Goal: Task Accomplishment & Management: Use online tool/utility

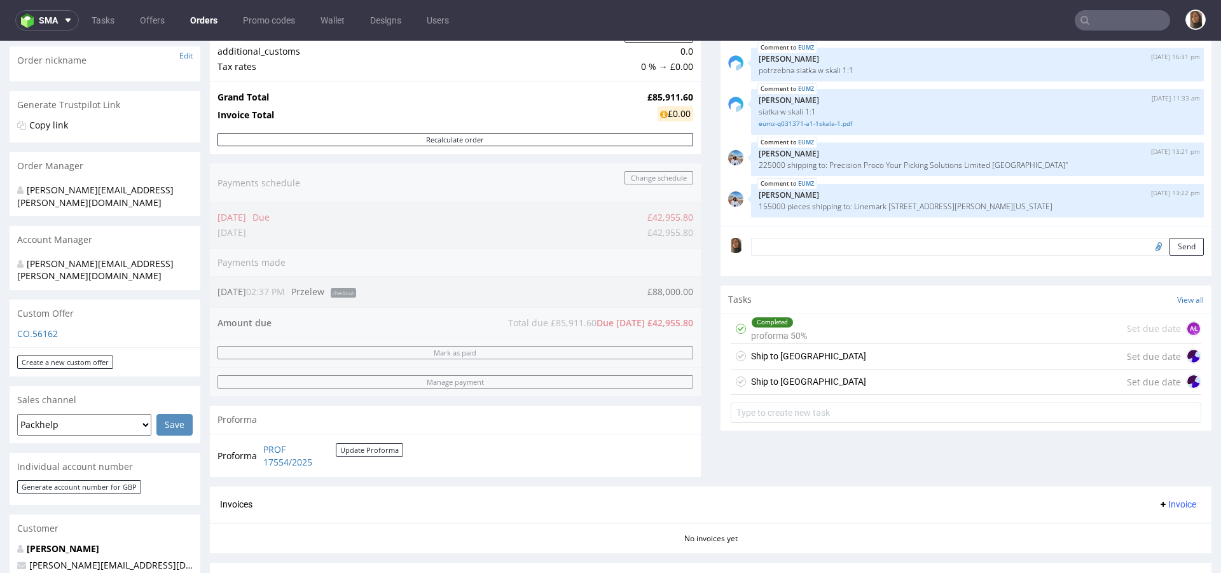
scroll to position [397, 0]
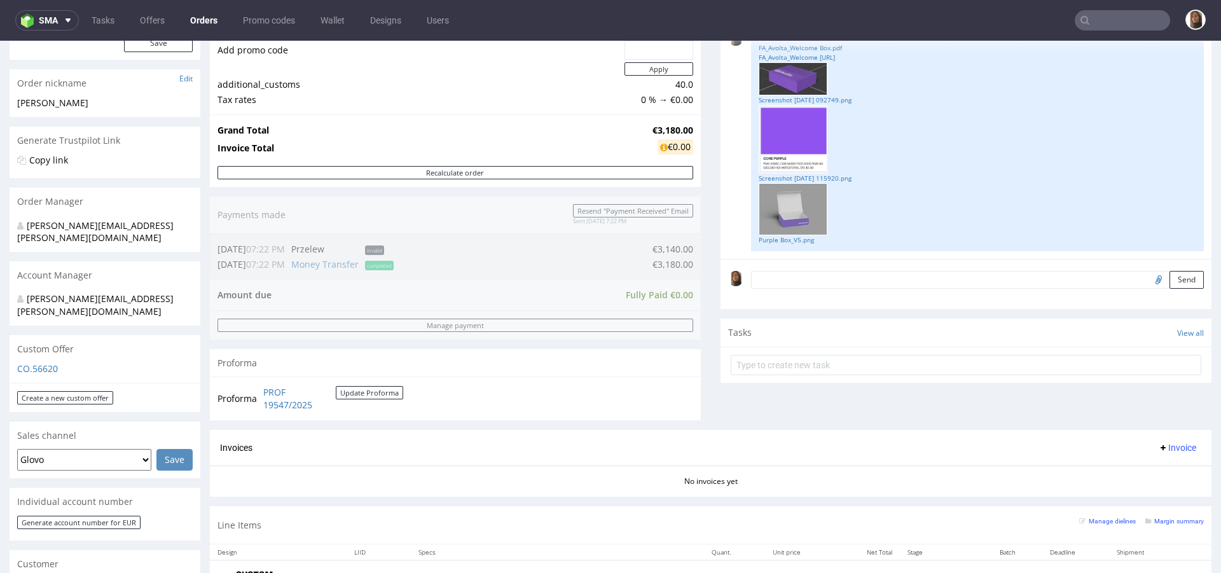
scroll to position [579, 0]
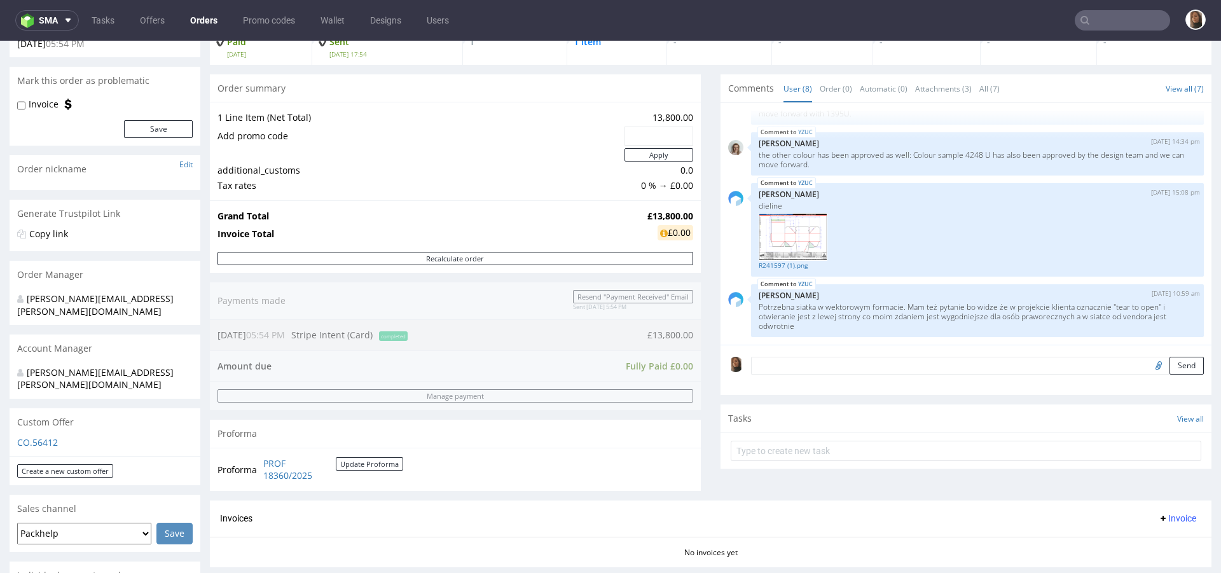
scroll to position [102, 0]
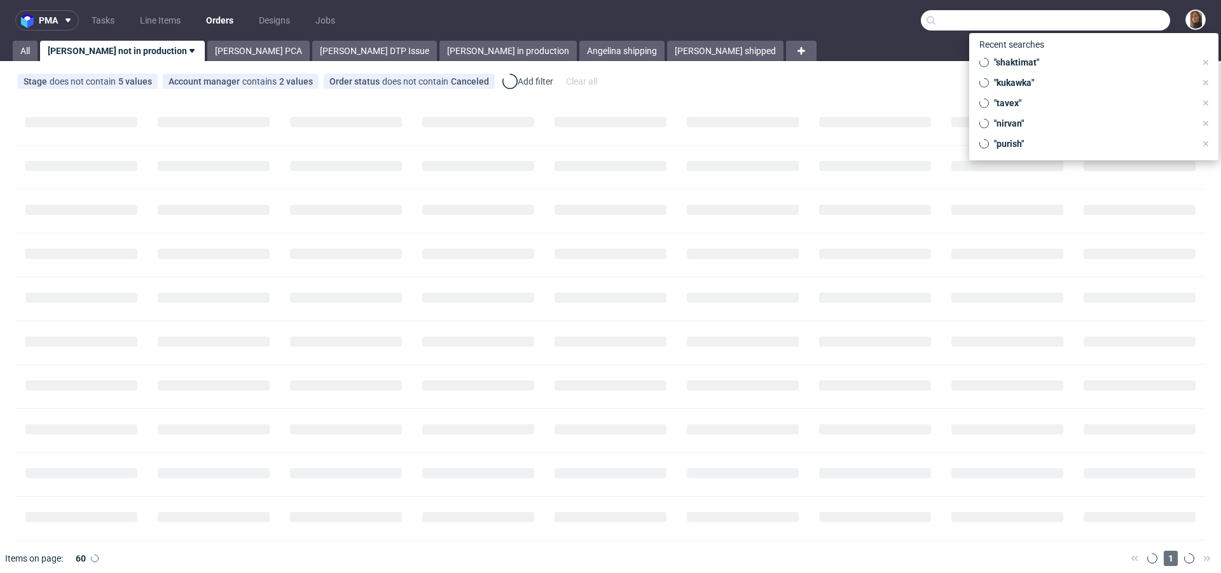
click at [1111, 18] on input "text" at bounding box center [1045, 20] width 249 height 20
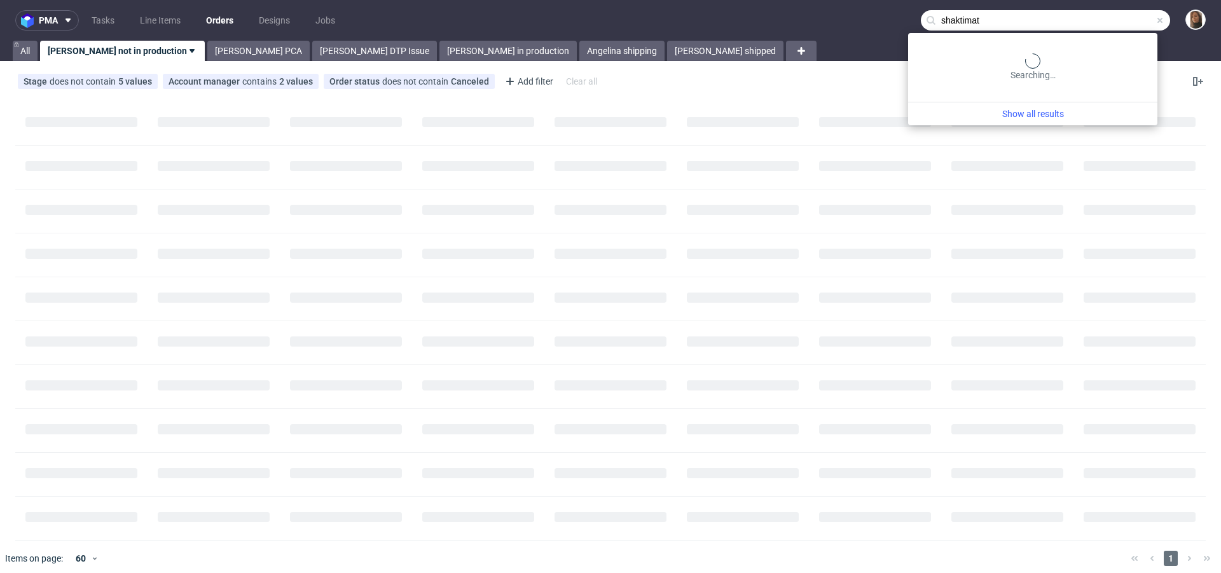
type input "shaktimat"
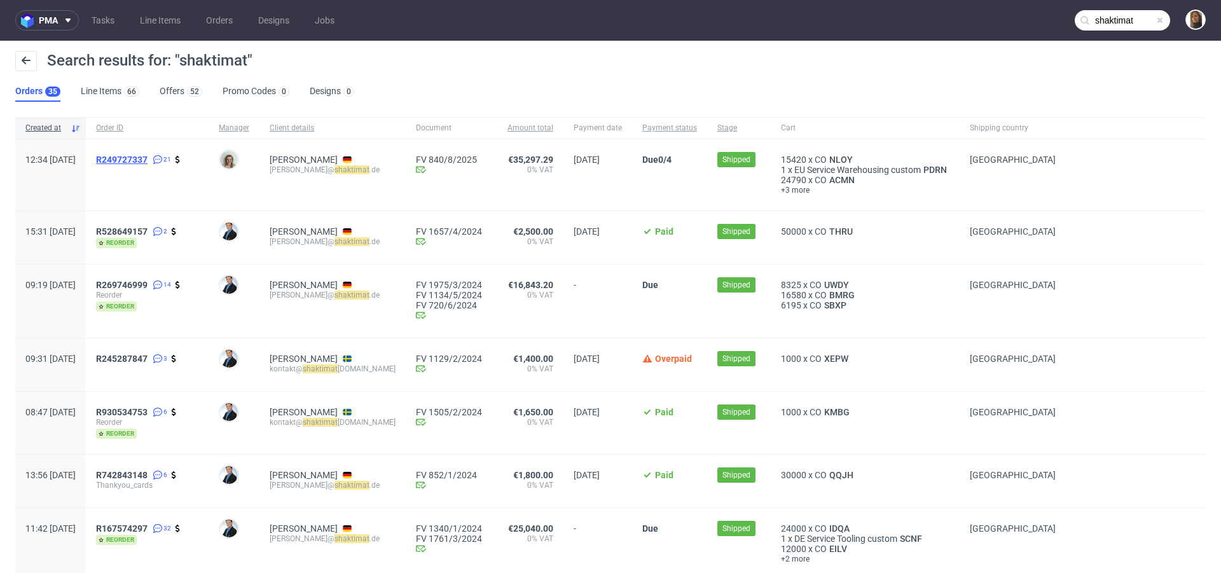
click at [148, 158] on span "R249727337" at bounding box center [122, 160] width 52 height 10
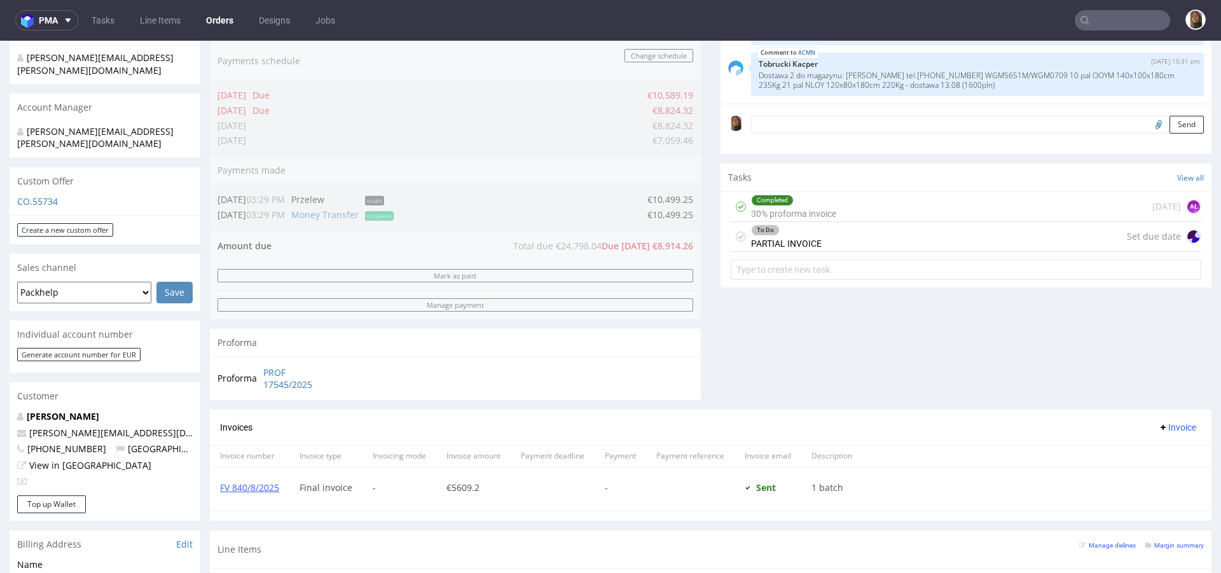
scroll to position [415, 0]
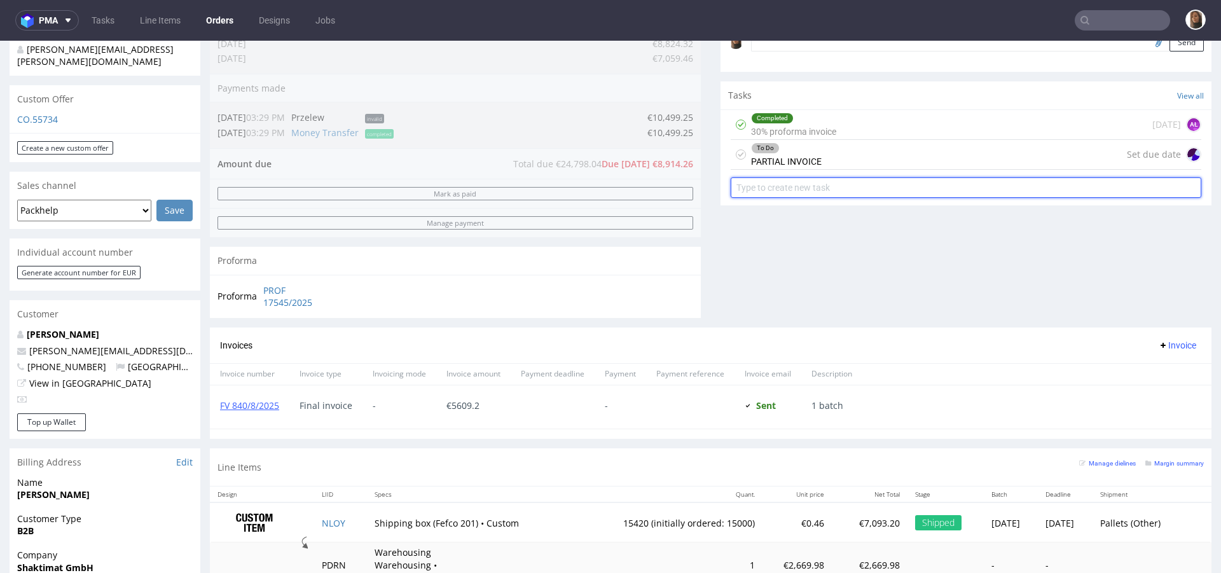
click at [801, 190] on input "text" at bounding box center [966, 187] width 471 height 20
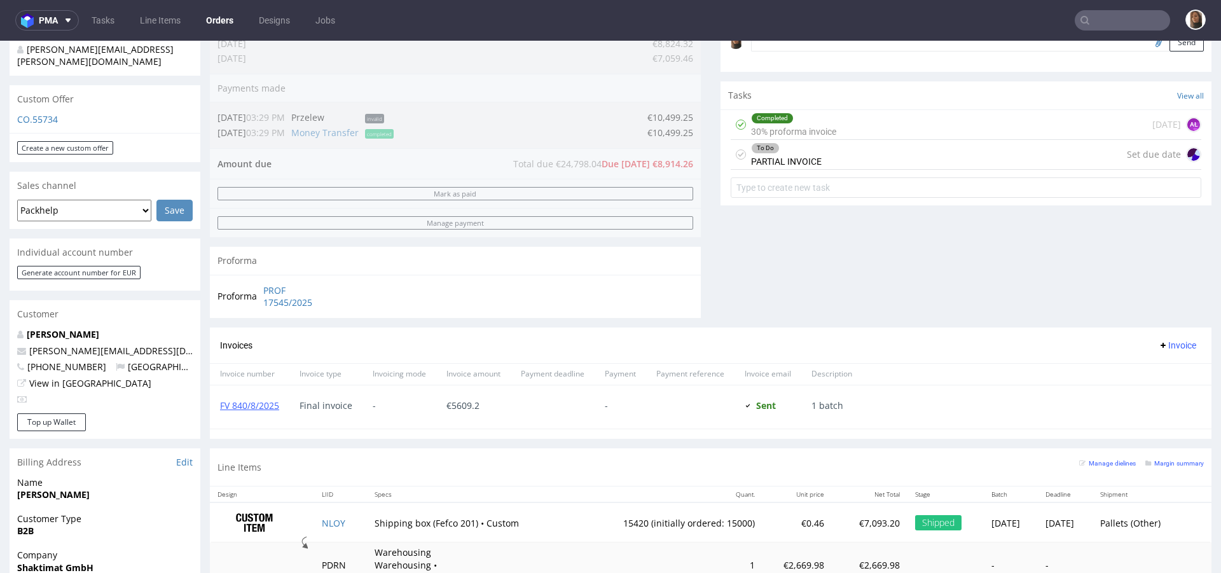
click at [834, 149] on div "To Do PARTIAL INVOICE Set due date" at bounding box center [966, 155] width 471 height 30
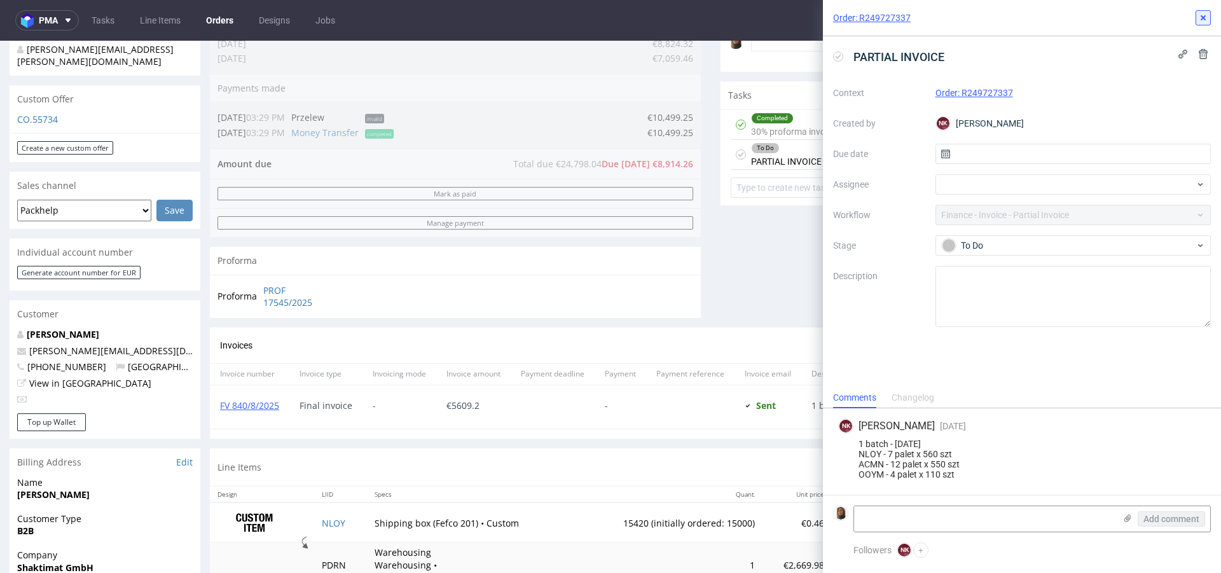
click at [1202, 17] on use at bounding box center [1203, 17] width 5 height 5
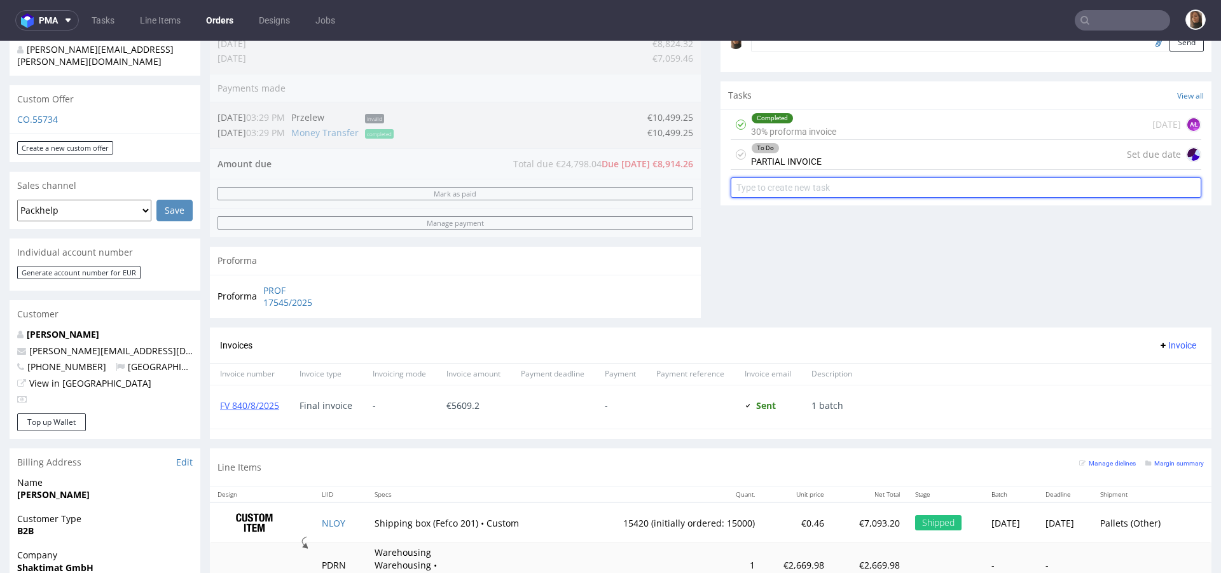
click at [782, 187] on input "text" at bounding box center [966, 187] width 471 height 20
type input "2nd batch"
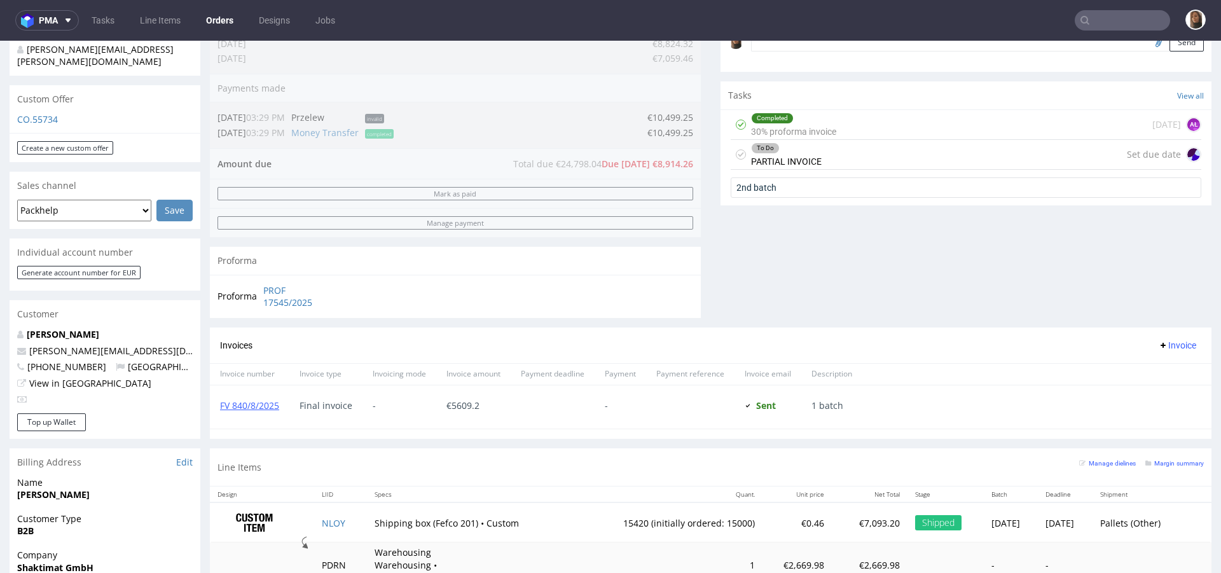
click at [846, 159] on div "To Do PARTIAL INVOICE Set due date" at bounding box center [966, 155] width 471 height 30
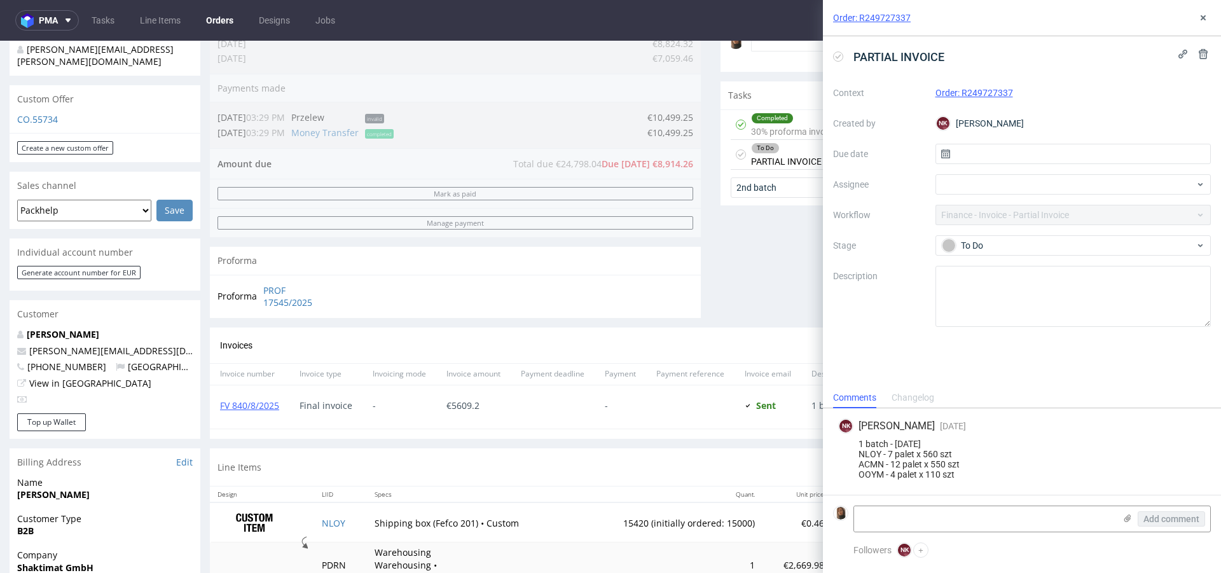
drag, startPoint x: 859, startPoint y: 453, endPoint x: 975, endPoint y: 478, distance: 119.0
click at [975, 478] on div "1 batch - 11/08/2025 NLOY - 7 palet x 560 szt ACMN - 12 palet x 550 szt OOYM - …" at bounding box center [1022, 459] width 368 height 41
copy div "NLOY - 7 palet x 560 szt ACMN - 12 palet x 550 szt OOYM - 4 palet x 110 szt"
click at [766, 312] on div "Comments User (21) Order (2) Automatic (0) Attachments (5) All (21) View all (2…" at bounding box center [965, 39] width 491 height 576
click at [786, 177] on input "2nd batch" at bounding box center [966, 187] width 471 height 20
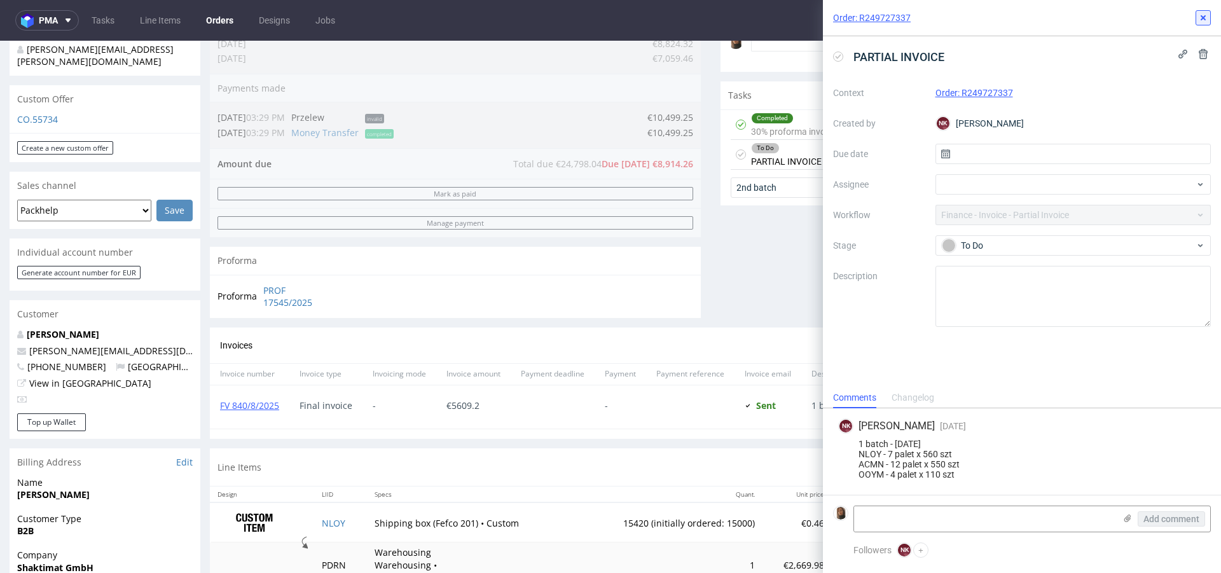
click at [1204, 15] on icon at bounding box center [1203, 18] width 10 height 10
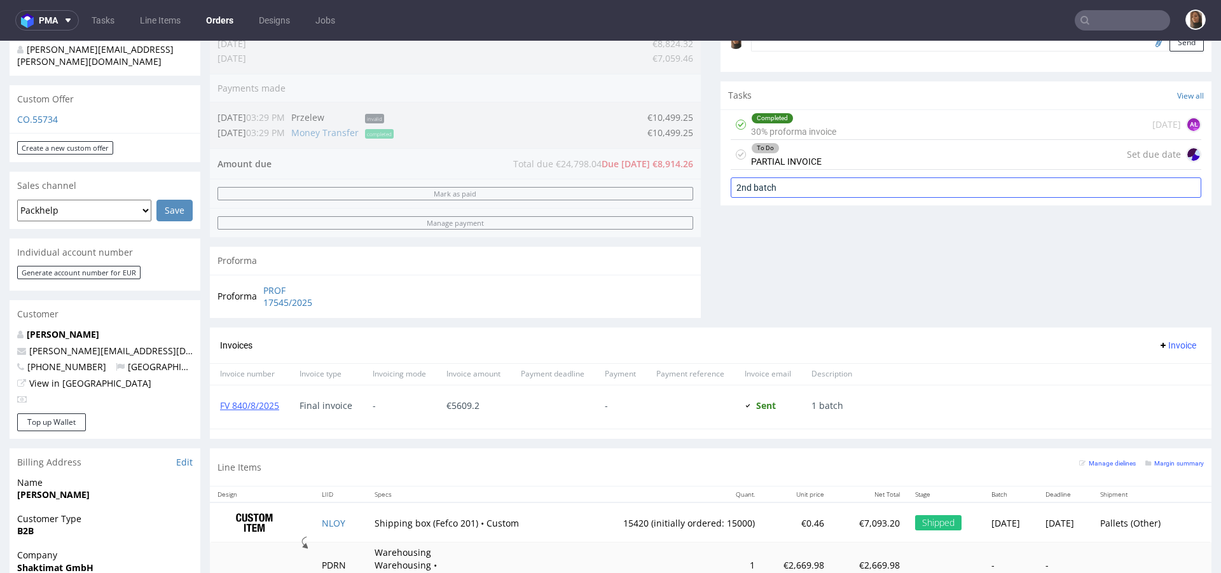
click at [804, 188] on input "2nd batch" at bounding box center [966, 187] width 471 height 20
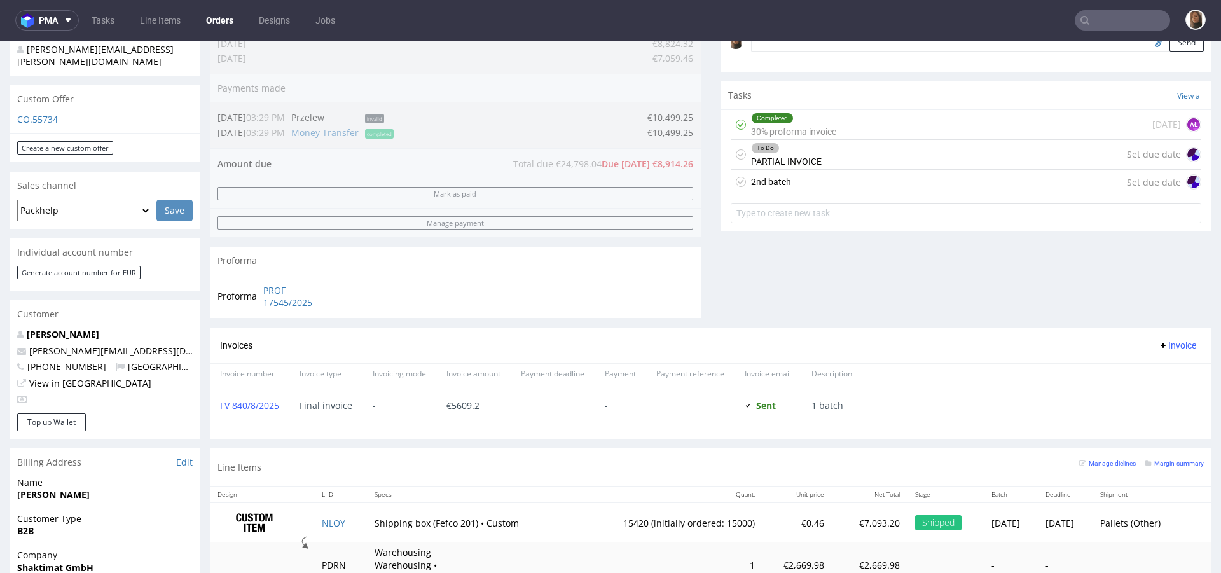
click at [810, 183] on div "2nd batch Set due date" at bounding box center [966, 182] width 471 height 25
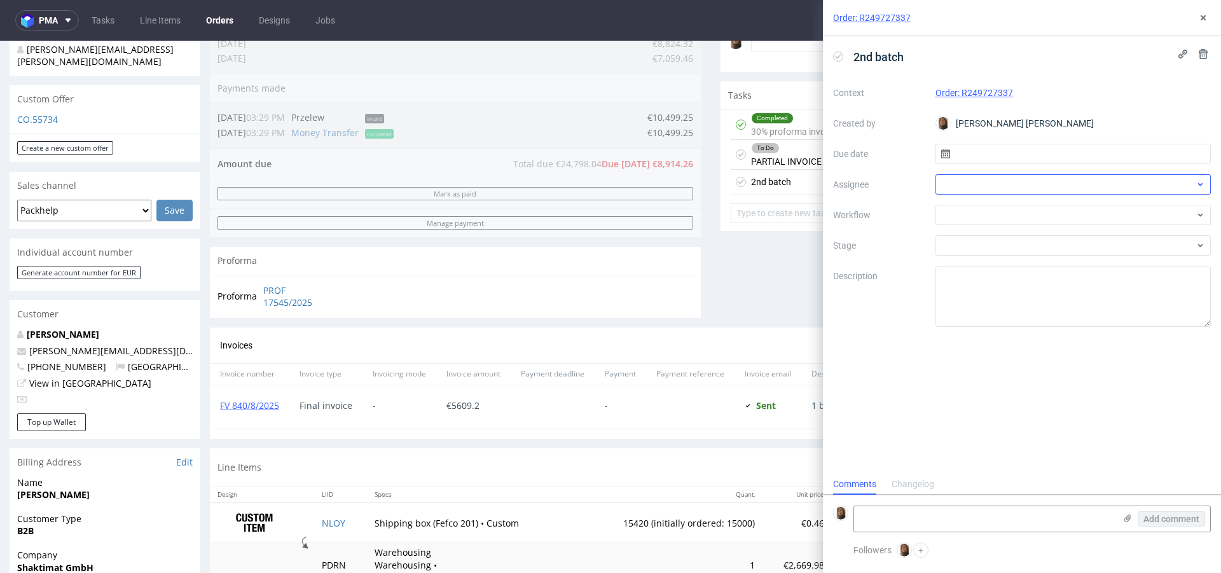
scroll to position [10, 0]
click at [1003, 179] on div at bounding box center [1073, 184] width 276 height 20
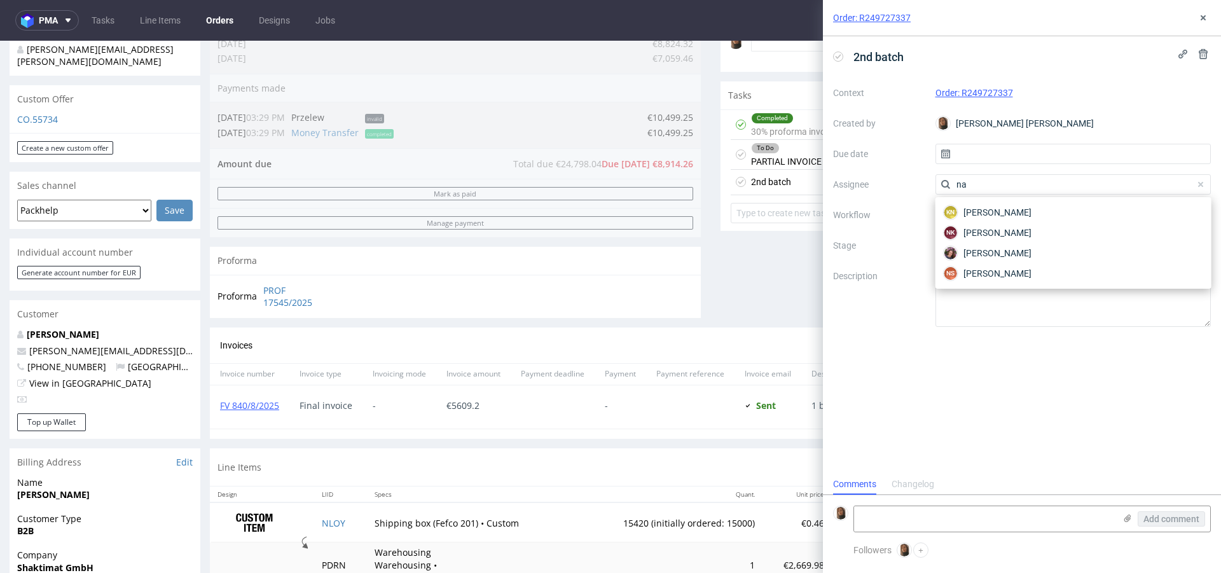
type input "n"
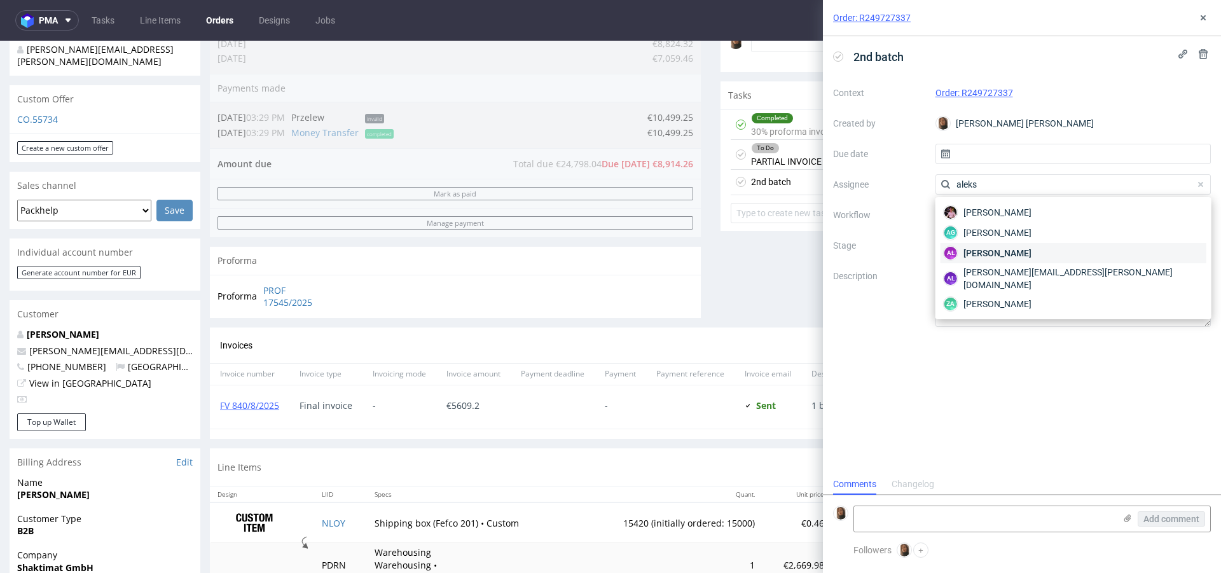
type input "aleks"
click at [1051, 249] on div "AŁ Aleksandra Łętowska" at bounding box center [1074, 253] width 266 height 20
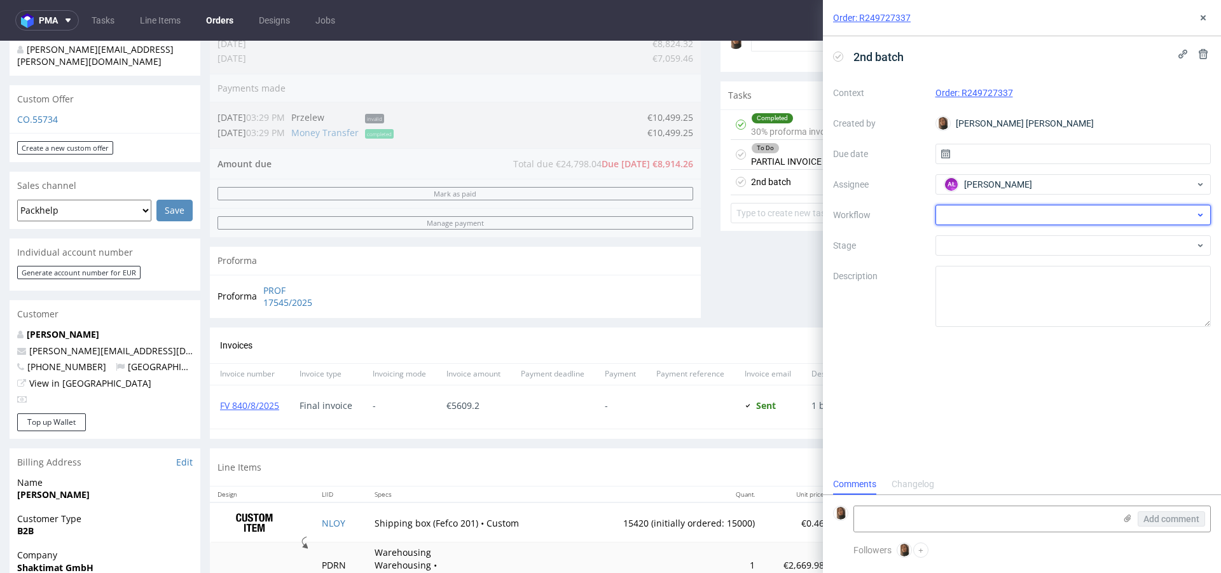
click at [960, 217] on div at bounding box center [1073, 215] width 276 height 20
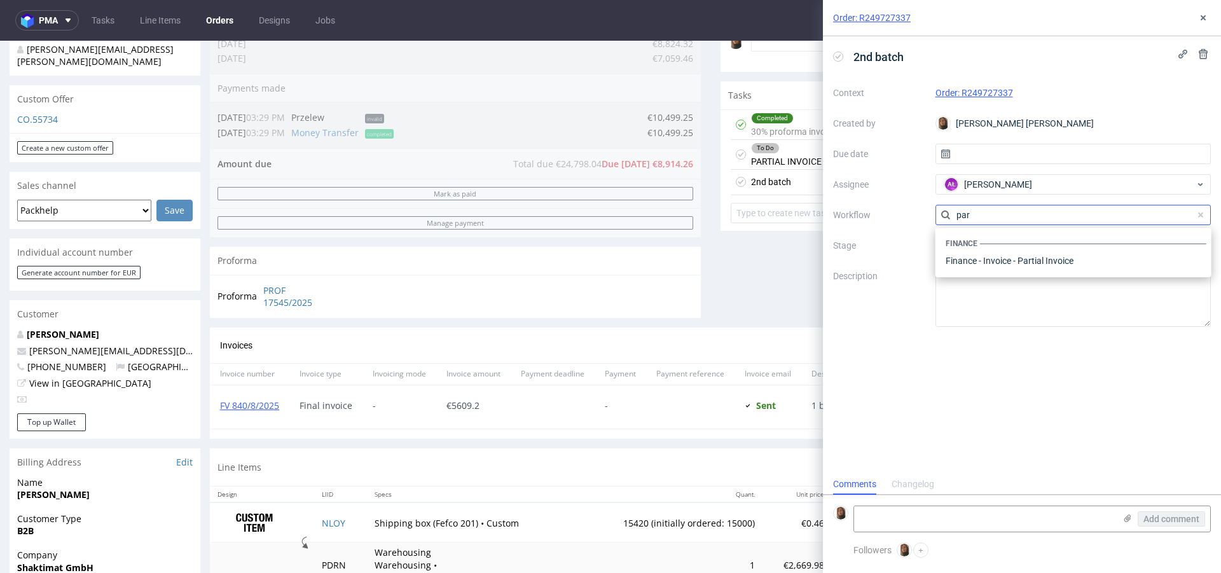
scroll to position [0, 0]
type input "partial"
click at [1017, 265] on div "Finance - Invoice - Partial Invoice" at bounding box center [1074, 260] width 266 height 23
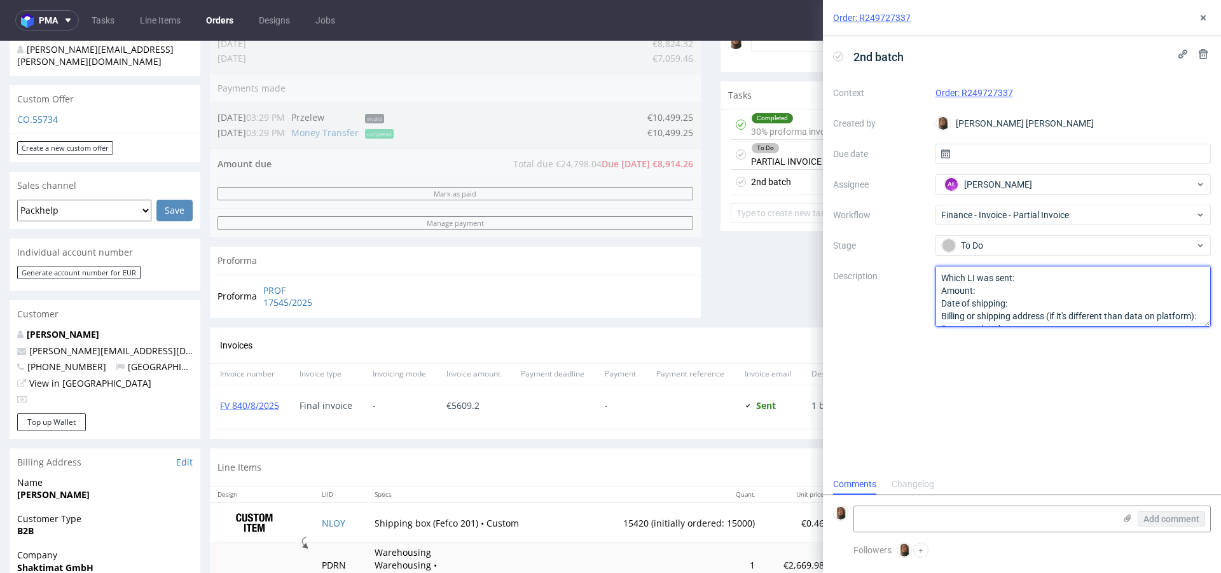
click at [1031, 275] on textarea "Which LI was sent: Amount: Date of shipping: Billing or shipping address (if it…" at bounding box center [1073, 296] width 276 height 61
paste textarea "NLOY - 7 palet x 560 szt ACMN - 12 palet x 550 szt OOYM - 4 palet x 110 szt"
drag, startPoint x: 1024, startPoint y: 279, endPoint x: 866, endPoint y: 276, distance: 157.7
click at [866, 277] on div "Context Order: R249727337 Created by Angelina Marć Due date Assignee AŁ Aleksan…" at bounding box center [1022, 205] width 378 height 244
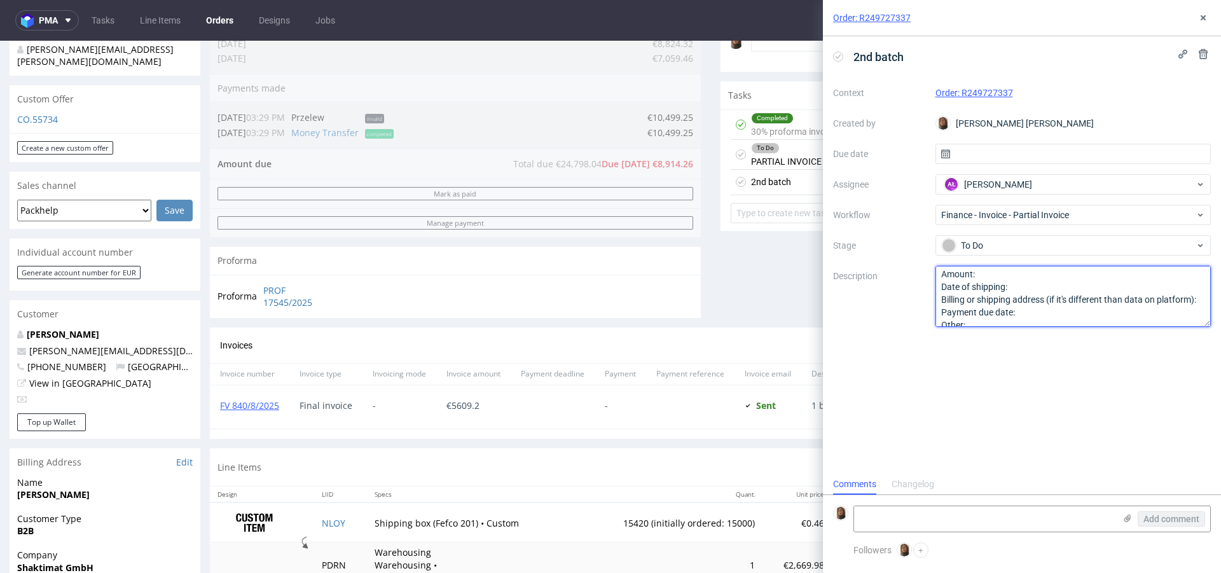
drag, startPoint x: 940, startPoint y: 274, endPoint x: 1009, endPoint y: 274, distance: 68.7
click at [1009, 274] on textarea "Which LI was sent: Amount: Date of shipping: Billing or shipping address (if it…" at bounding box center [1073, 296] width 276 height 61
click at [1026, 286] on textarea "NLOY - 7 palet x 560 szt ACMN - 12 palet x 550 szt OOYM - 4 palet x 110 szt Dat…" at bounding box center [1073, 296] width 276 height 61
drag, startPoint x: 939, startPoint y: 296, endPoint x: 1058, endPoint y: 381, distance: 145.4
click at [1058, 382] on div "2nd batch Context Order: R249727337 Created by Angelina Marć Due date Assignee …" at bounding box center [1022, 255] width 398 height 438
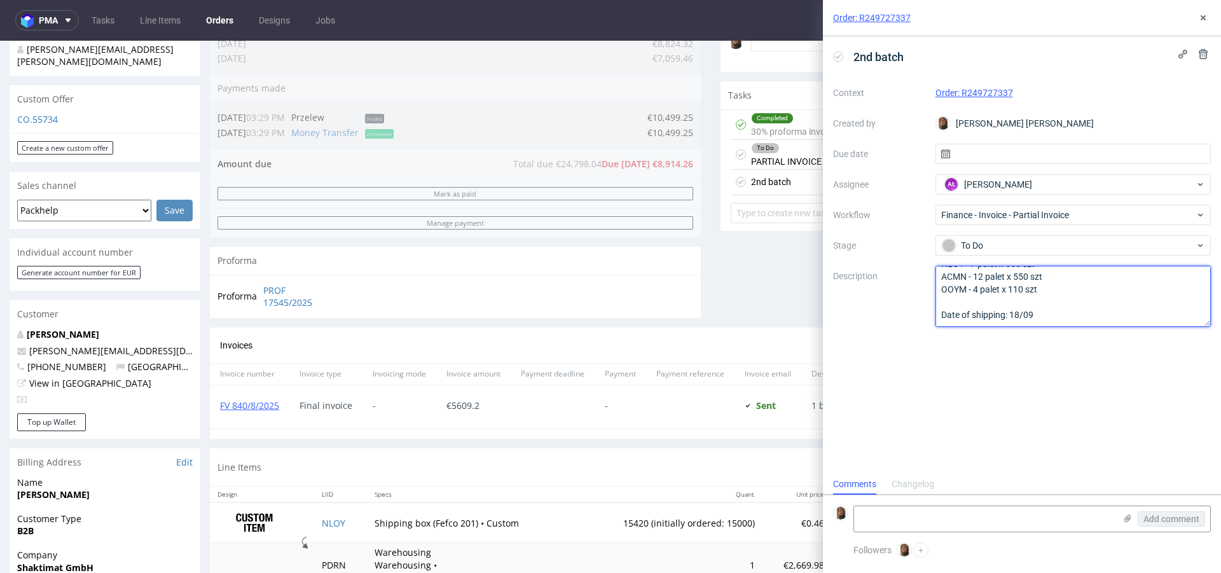
scroll to position [26, 0]
click at [967, 290] on textarea "NLOY - 7 palet x 560 szt ACMN - 12 palet x 550 szt OOYM - 4 palet x 110 szt Dat…" at bounding box center [1073, 296] width 276 height 61
type textarea "NLOY - 7 palet x 560 szt ACMN - 12 palet x 550 szt OOYM - 4 palet x 110 szt Dat…"
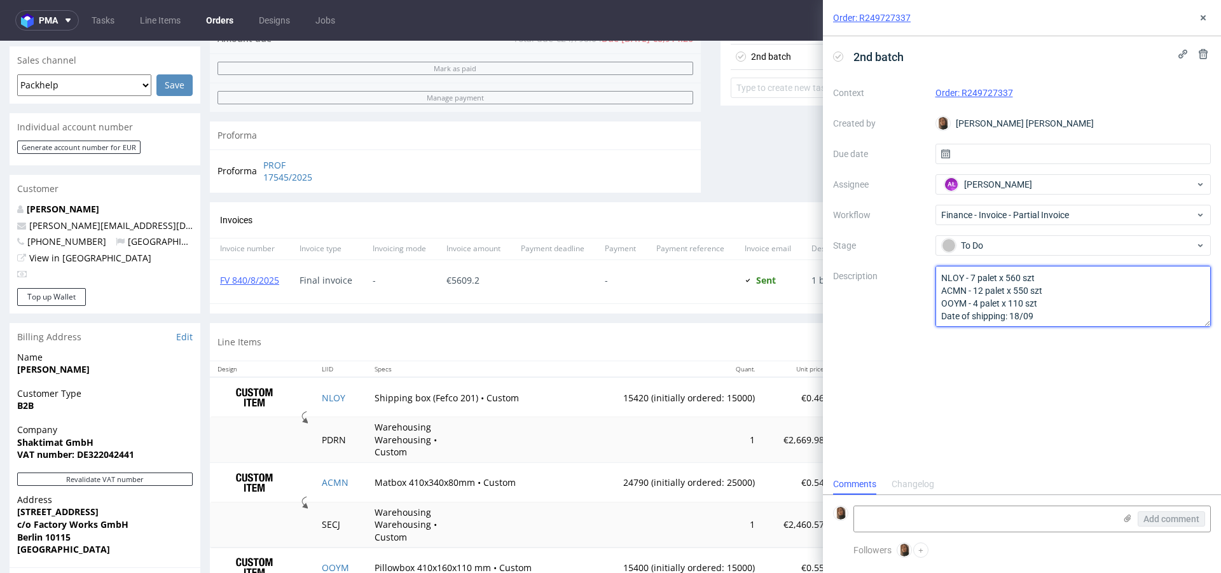
scroll to position [552, 0]
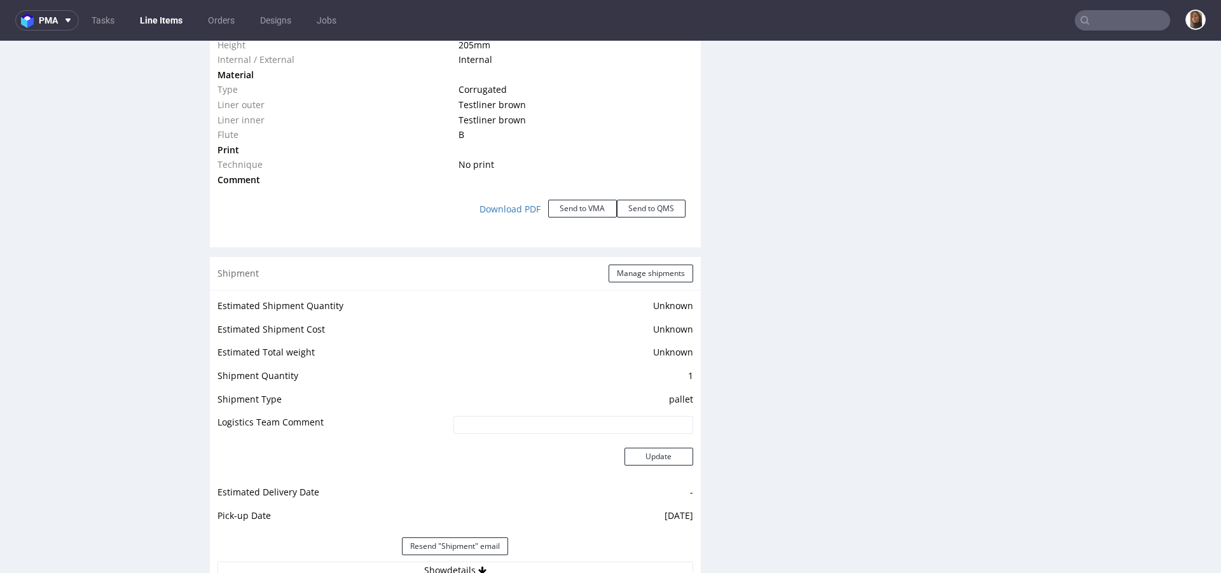
scroll to position [1482, 0]
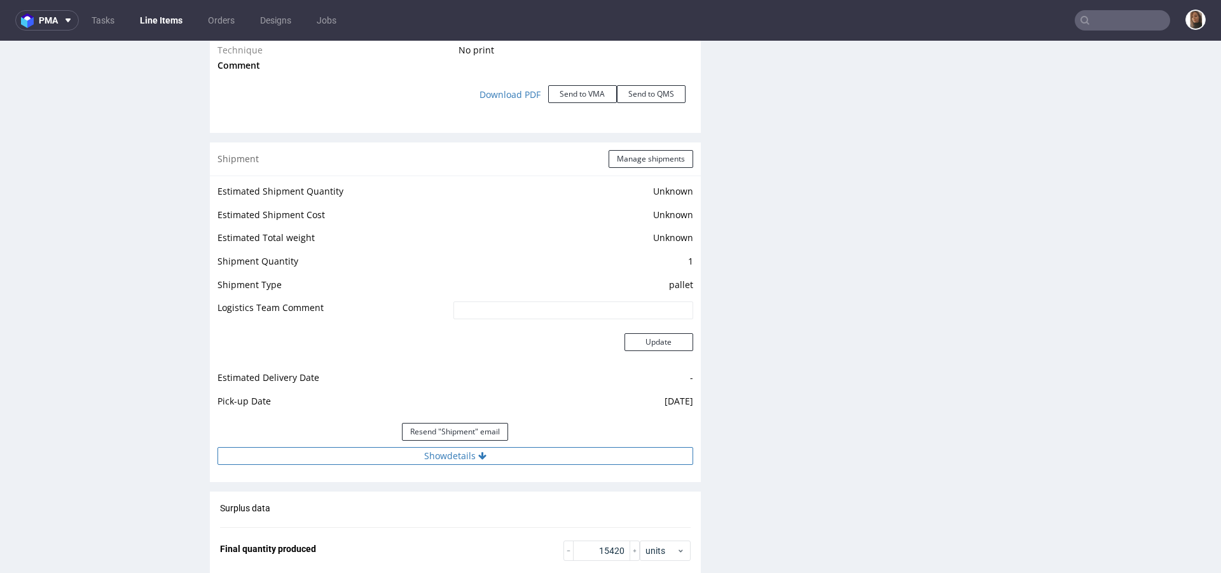
click at [486, 447] on button "Show details" at bounding box center [455, 456] width 476 height 18
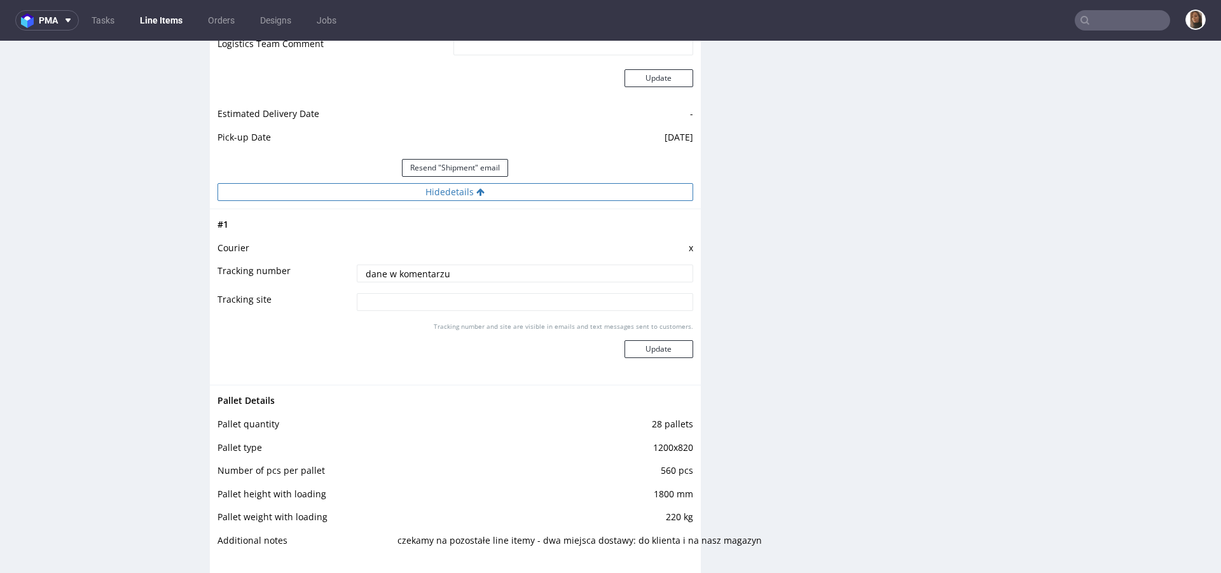
scroll to position [2587, 0]
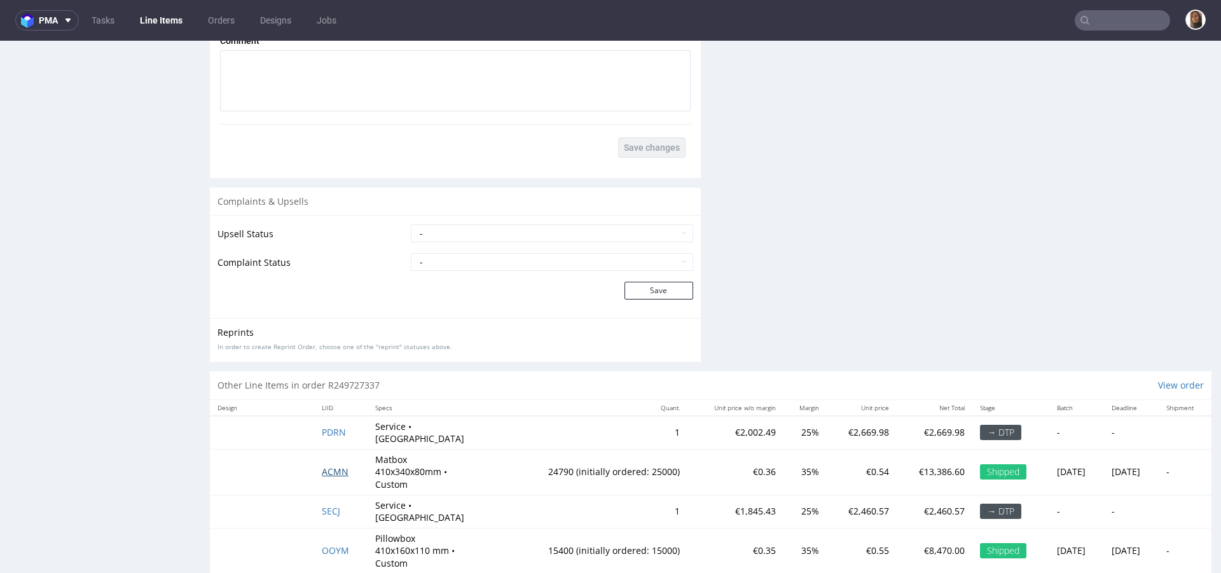
click at [336, 465] on span "ACMN" at bounding box center [335, 471] width 27 height 12
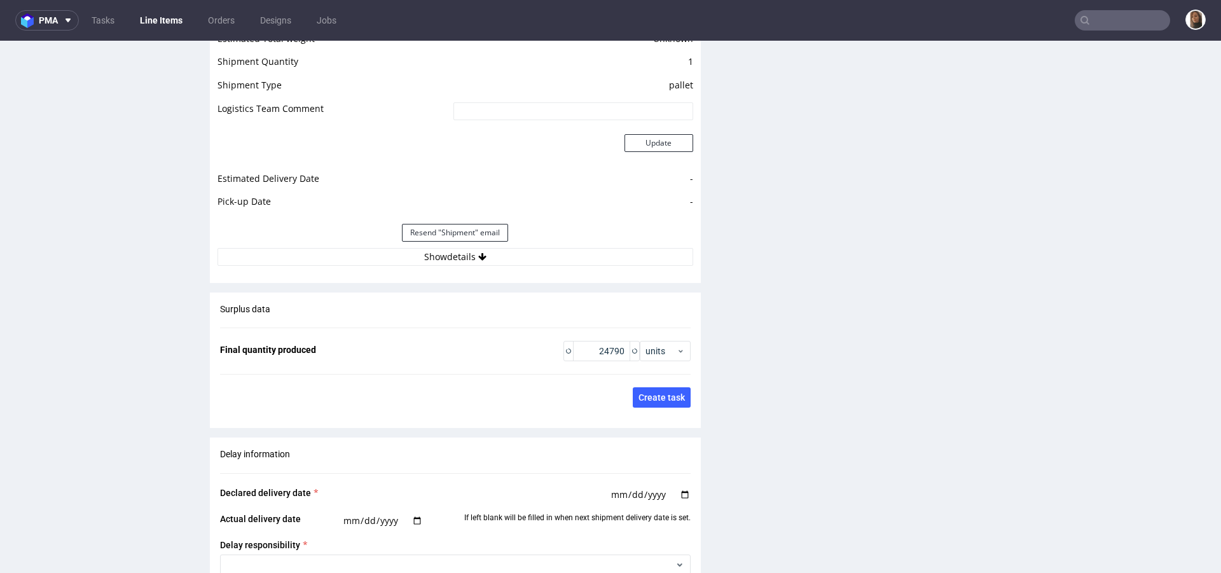
scroll to position [1831, 0]
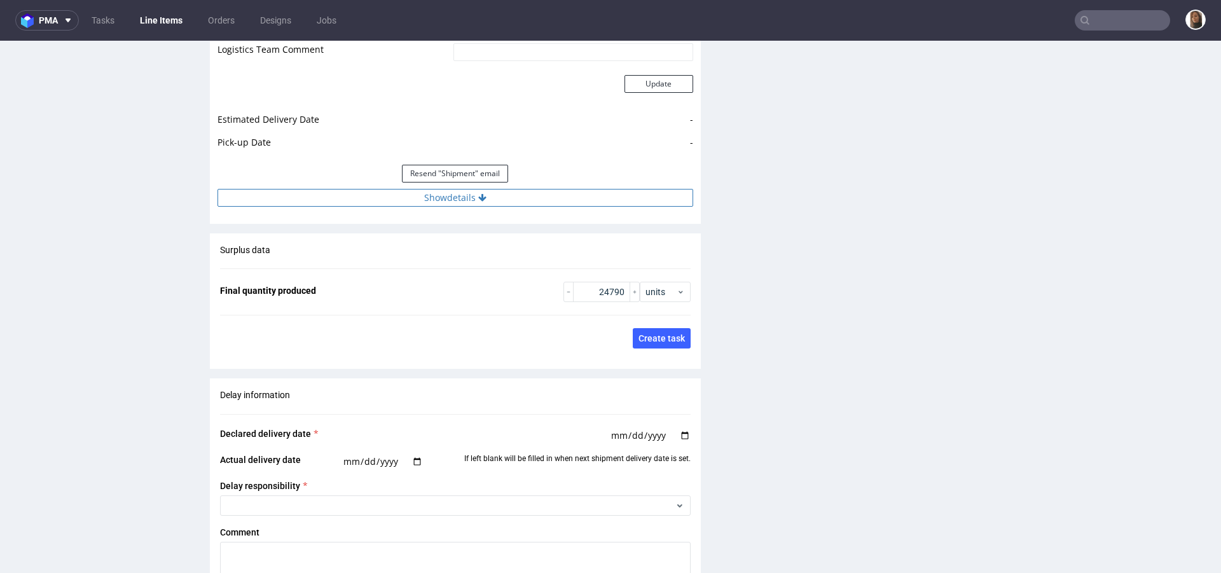
click at [467, 189] on button "Show details" at bounding box center [455, 198] width 476 height 18
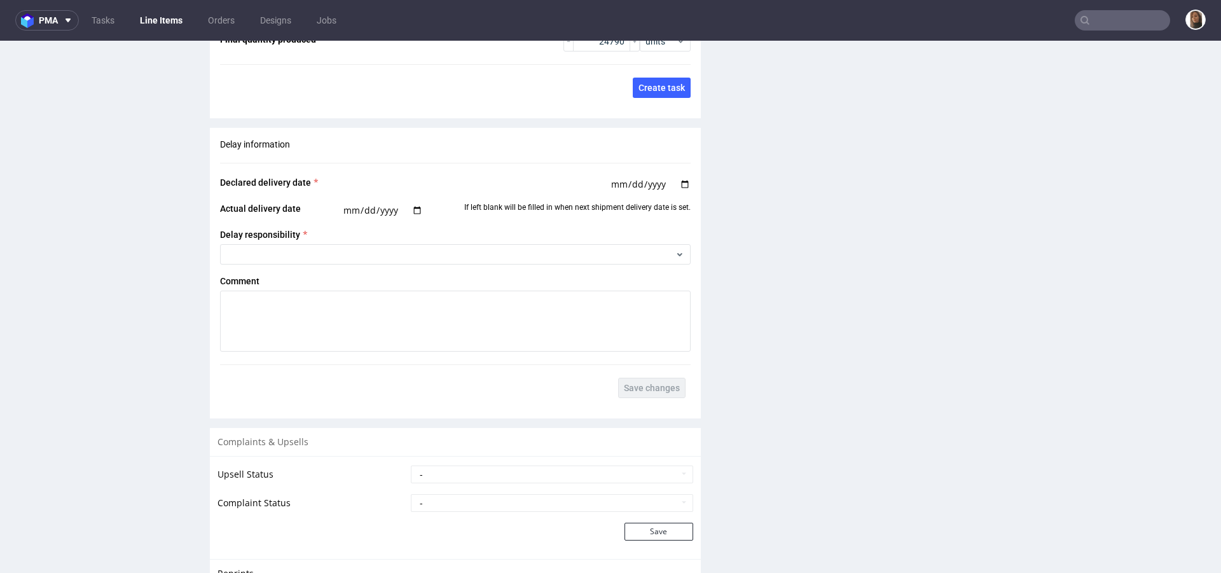
scroll to position [2665, 0]
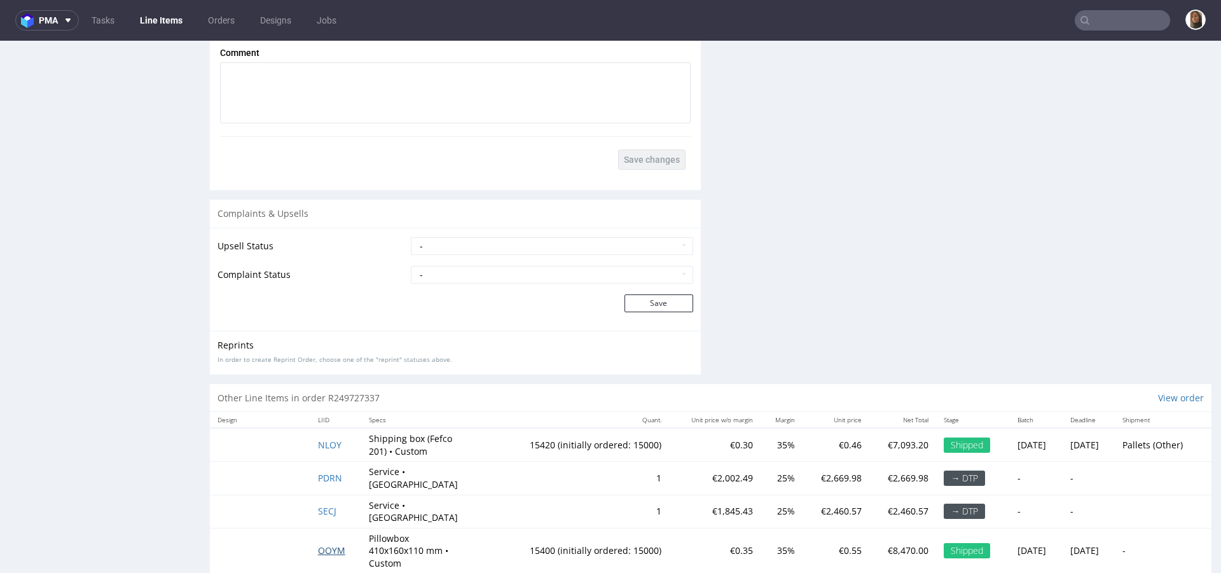
click at [324, 544] on span "OOYM" at bounding box center [331, 550] width 27 height 12
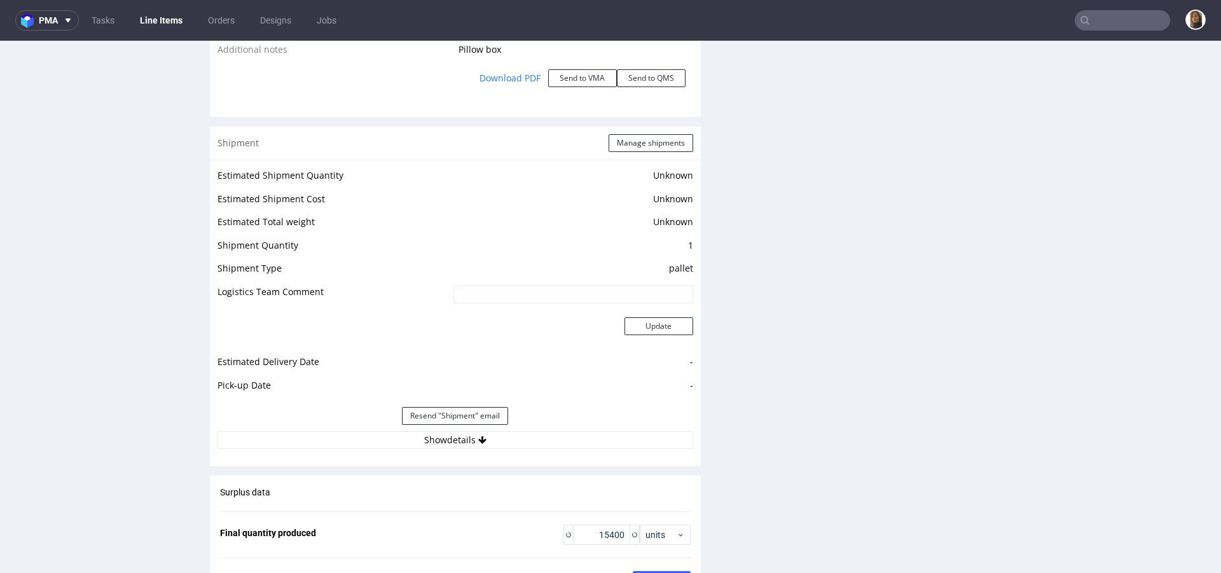
scroll to position [1728, 0]
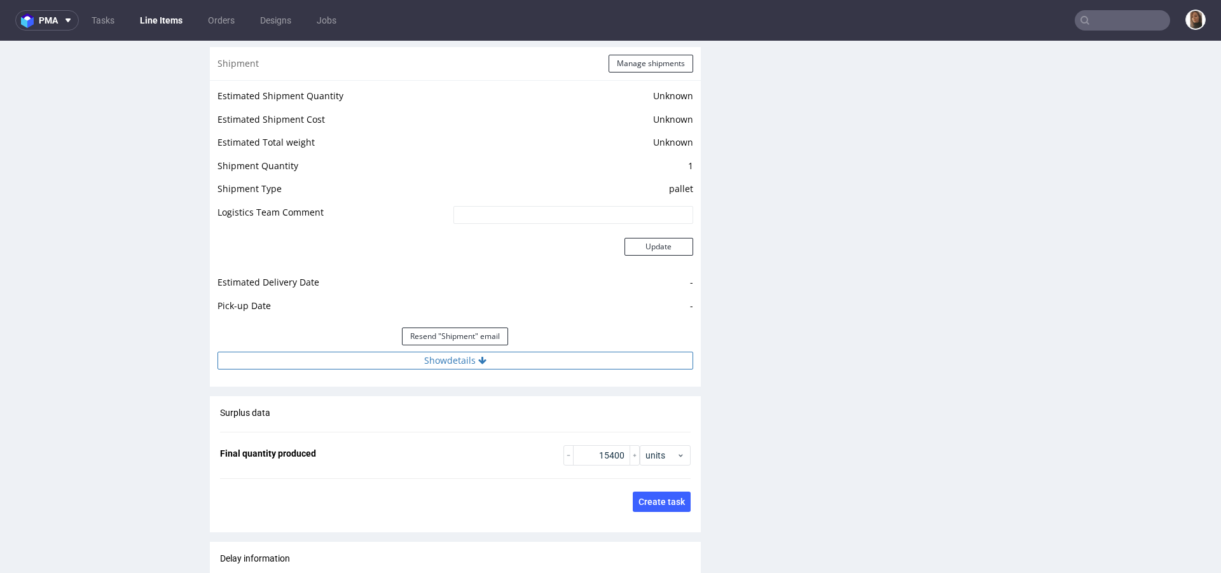
click at [484, 352] on button "Show details" at bounding box center [455, 361] width 476 height 18
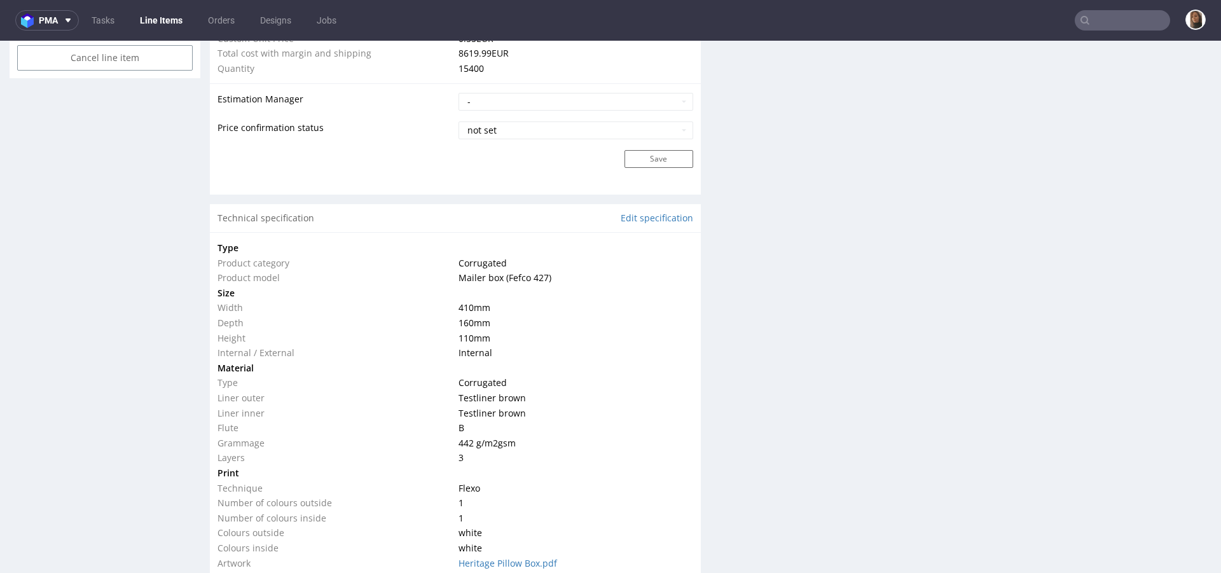
scroll to position [0, 0]
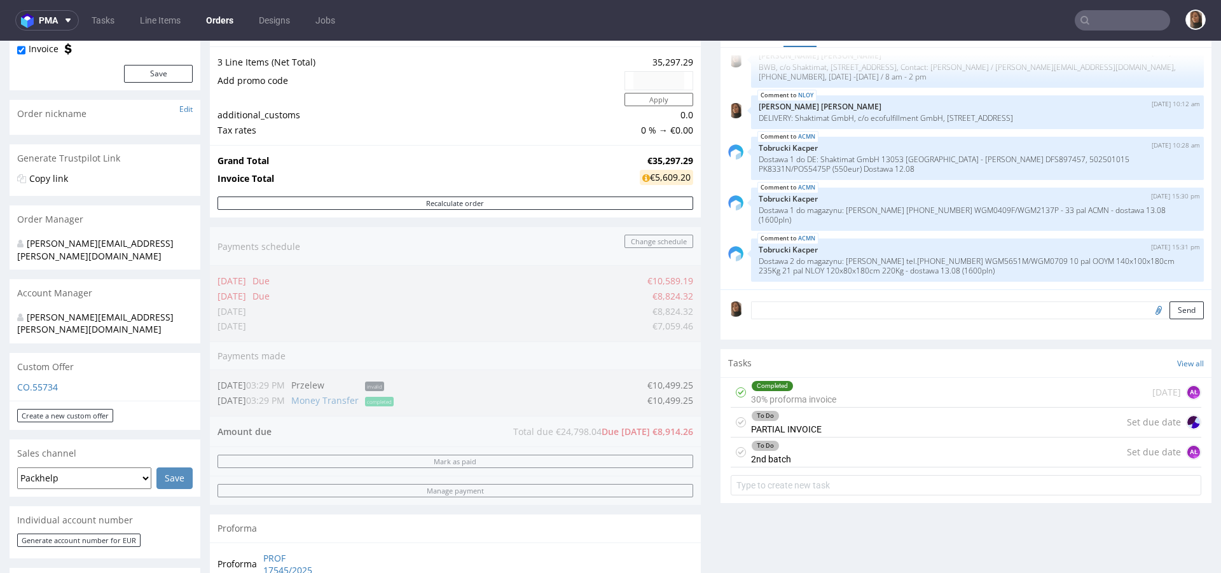
scroll to position [376, 0]
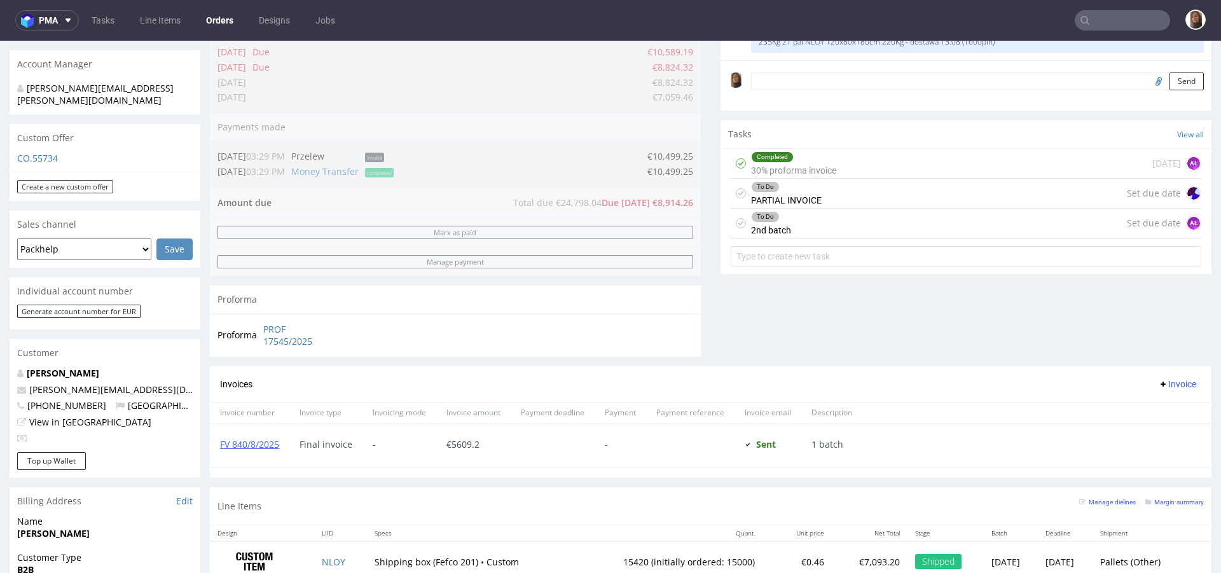
click at [853, 188] on div "To Do PARTIAL INVOICE Set due date" at bounding box center [966, 194] width 471 height 30
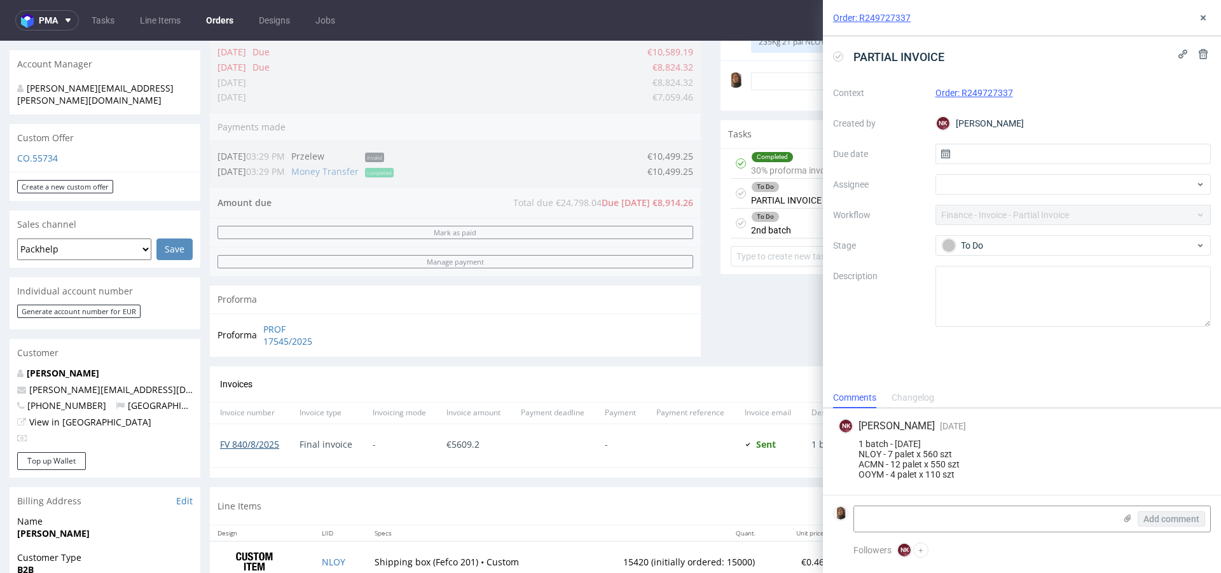
click at [266, 443] on link "FV 840/8/2025" at bounding box center [249, 444] width 59 height 12
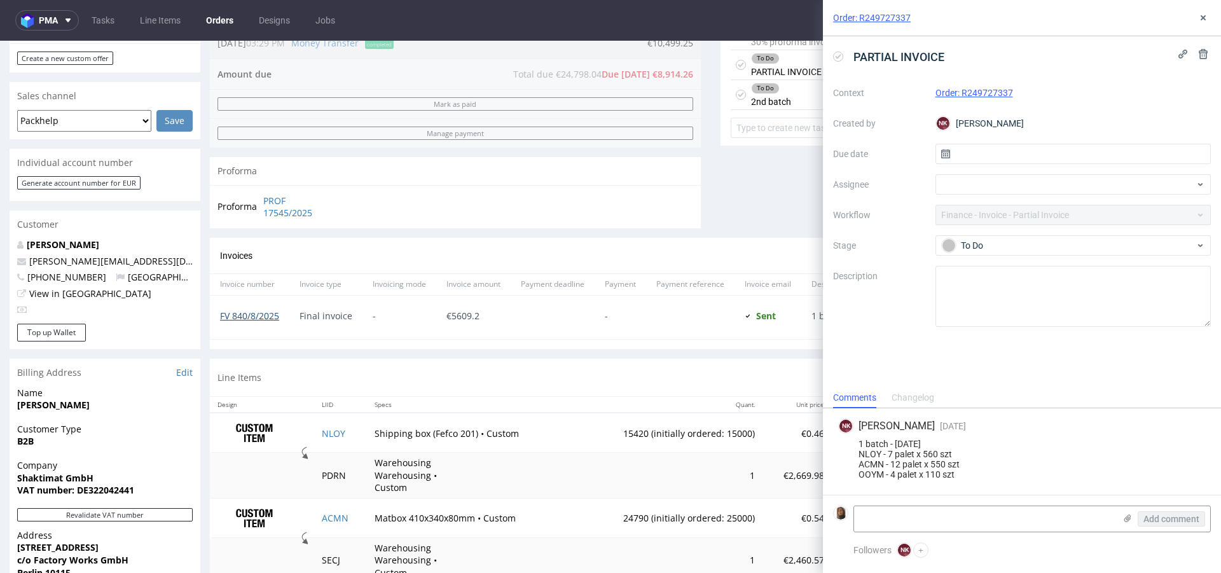
scroll to position [710, 0]
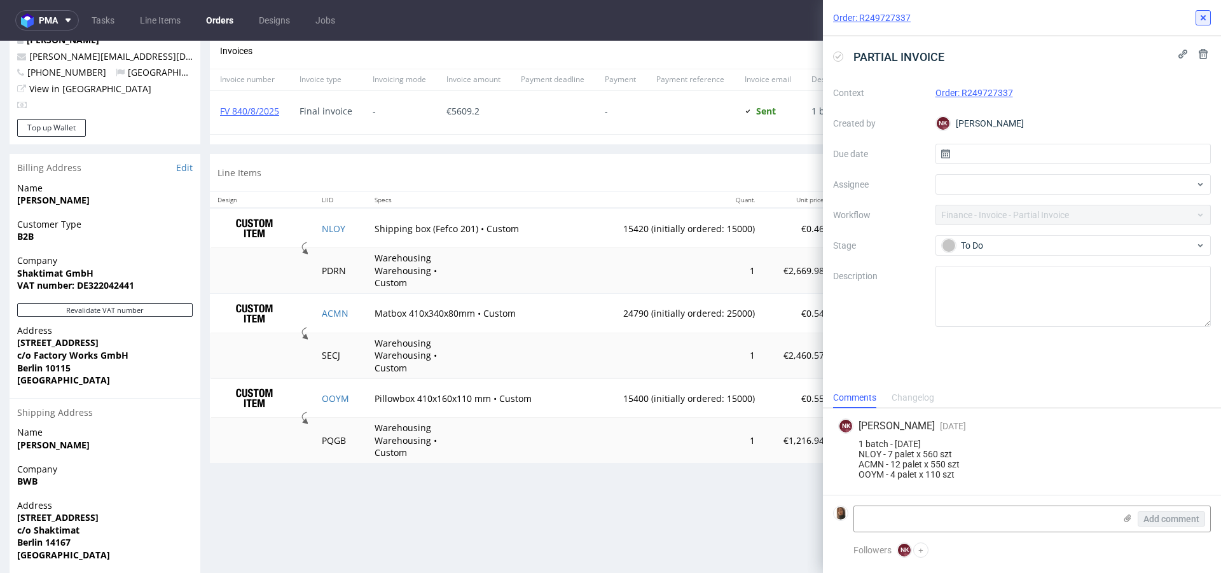
click at [1206, 14] on icon at bounding box center [1203, 18] width 10 height 10
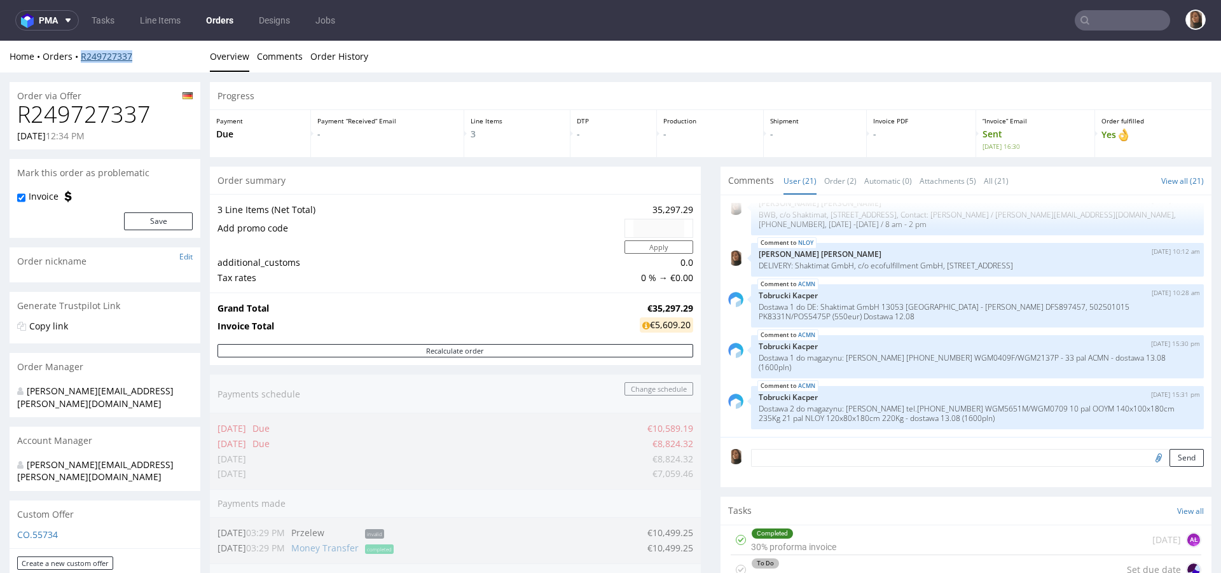
copy link "R249727337"
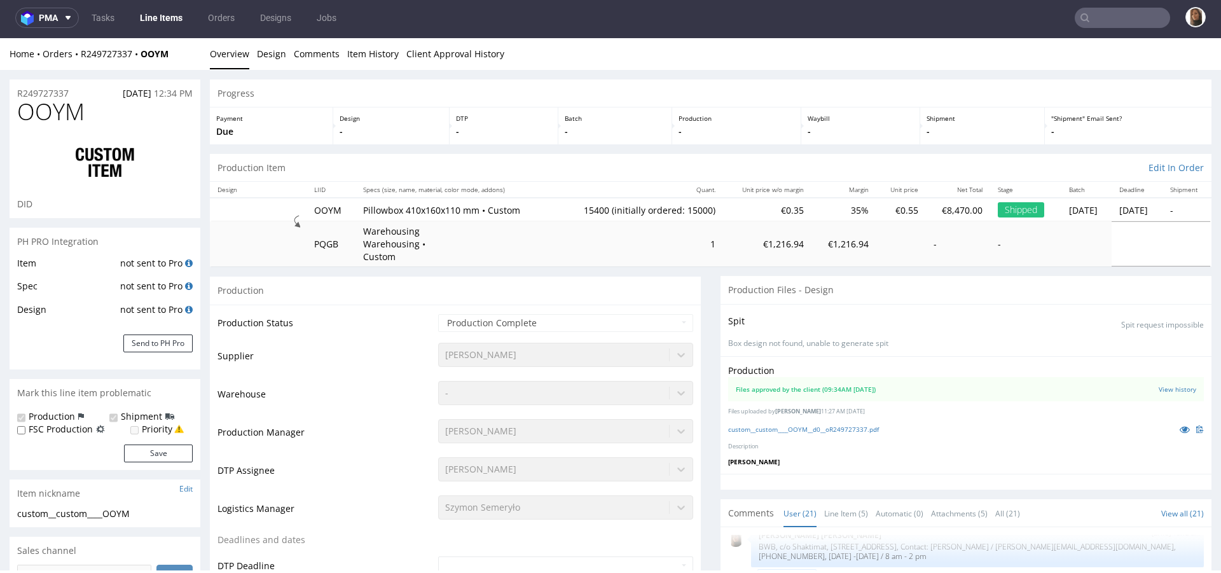
scroll to position [3, 0]
type input "15400"
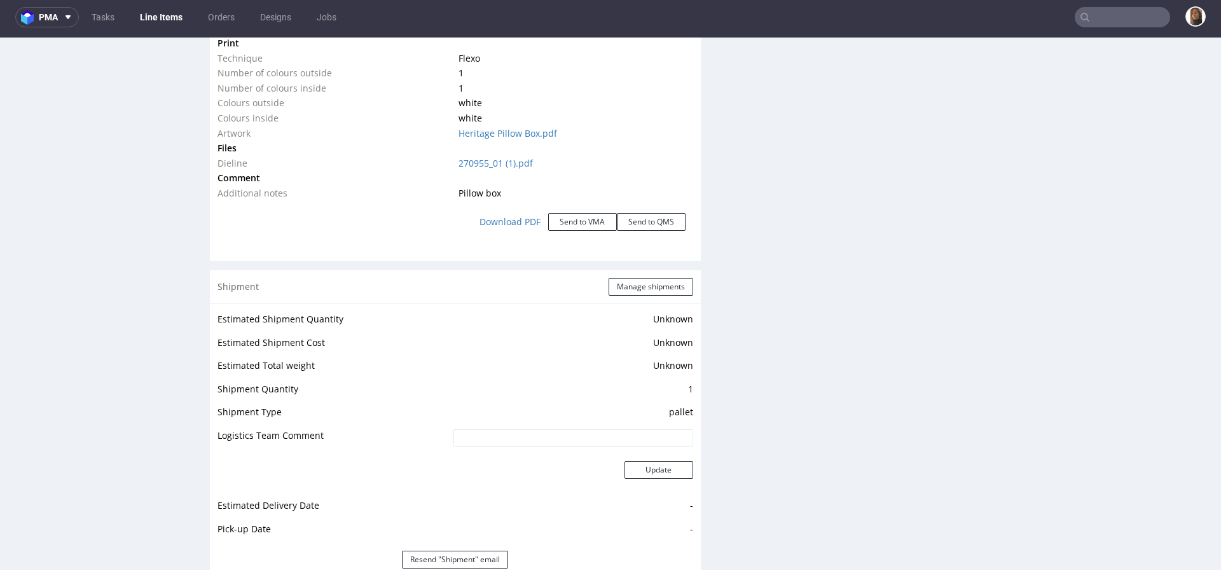
scroll to position [1786, 0]
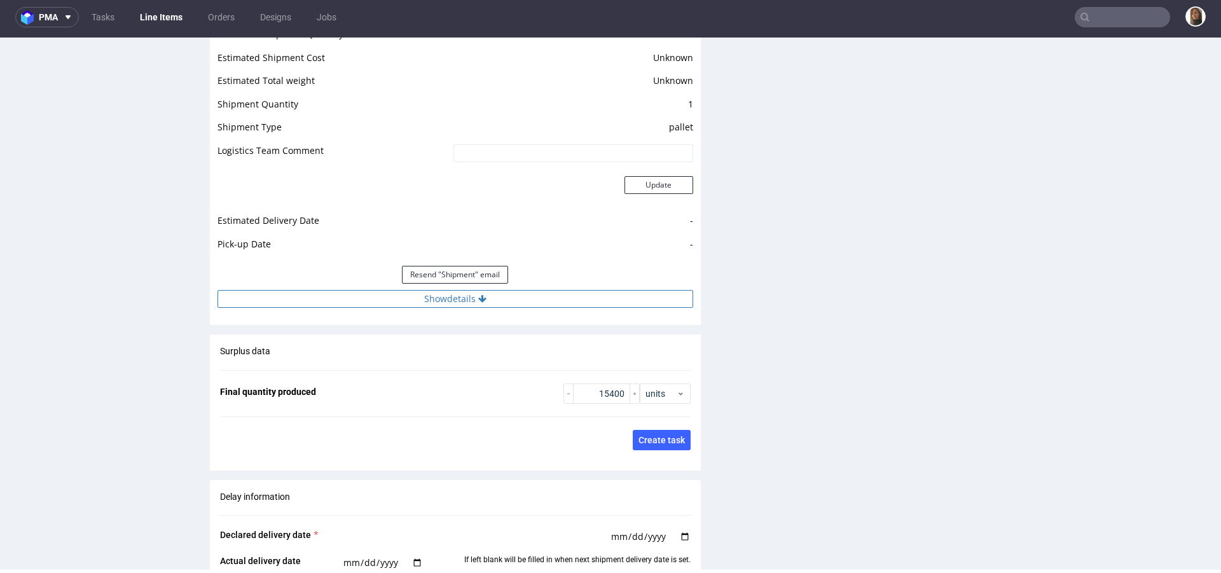
click at [453, 290] on button "Show details" at bounding box center [455, 299] width 476 height 18
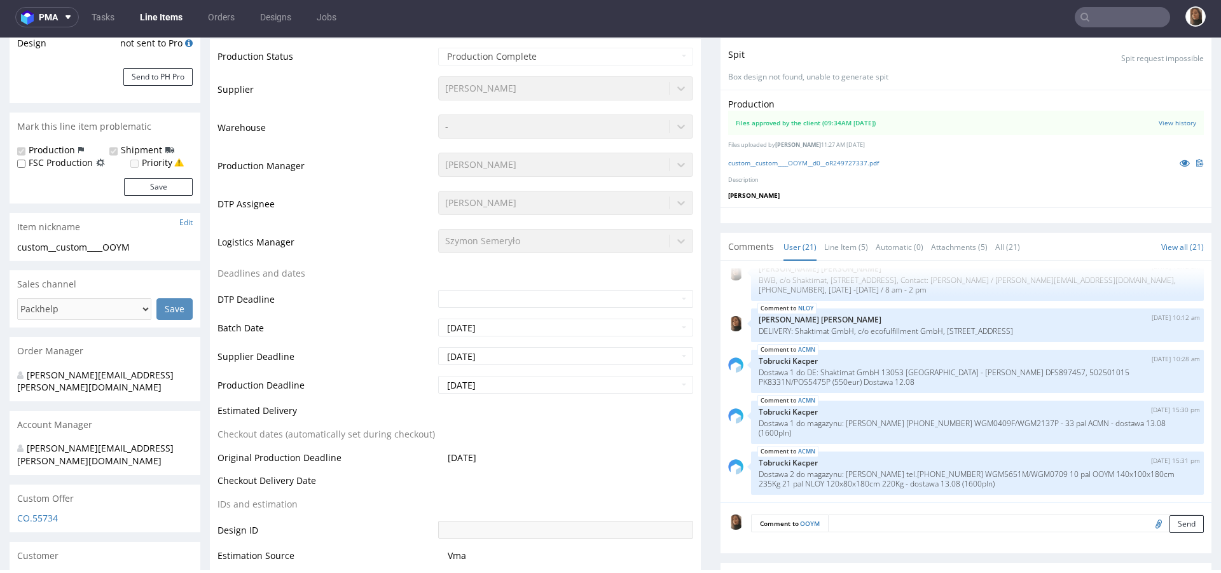
scroll to position [0, 0]
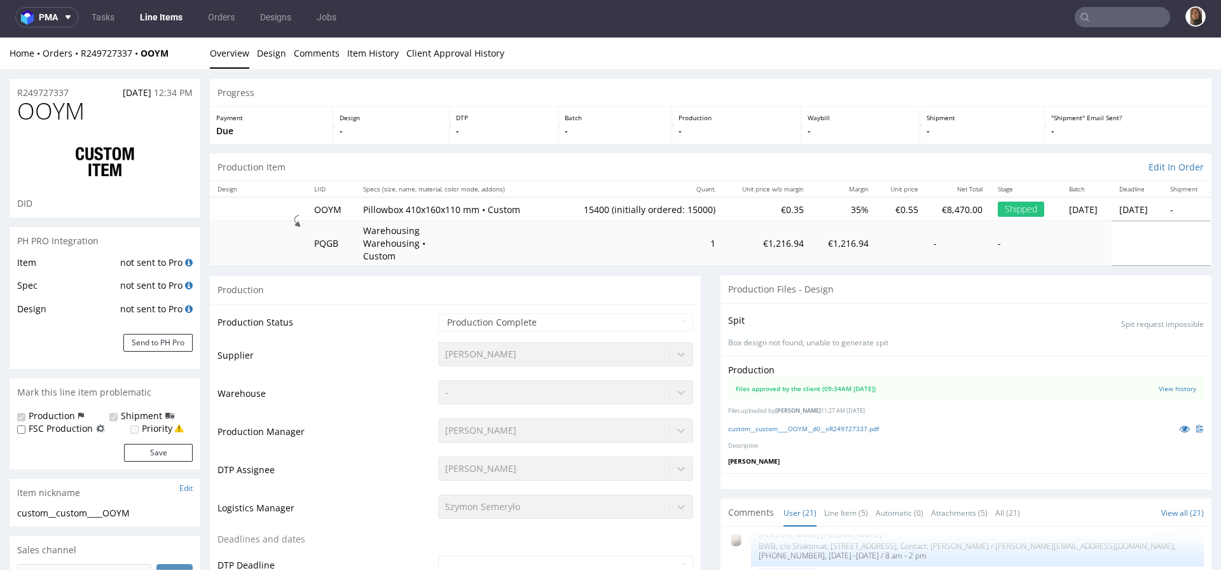
click at [100, 45] on div "Home Orders R249727337 OOYM Overview Design Comments Item History Client Approv…" at bounding box center [610, 54] width 1221 height 32
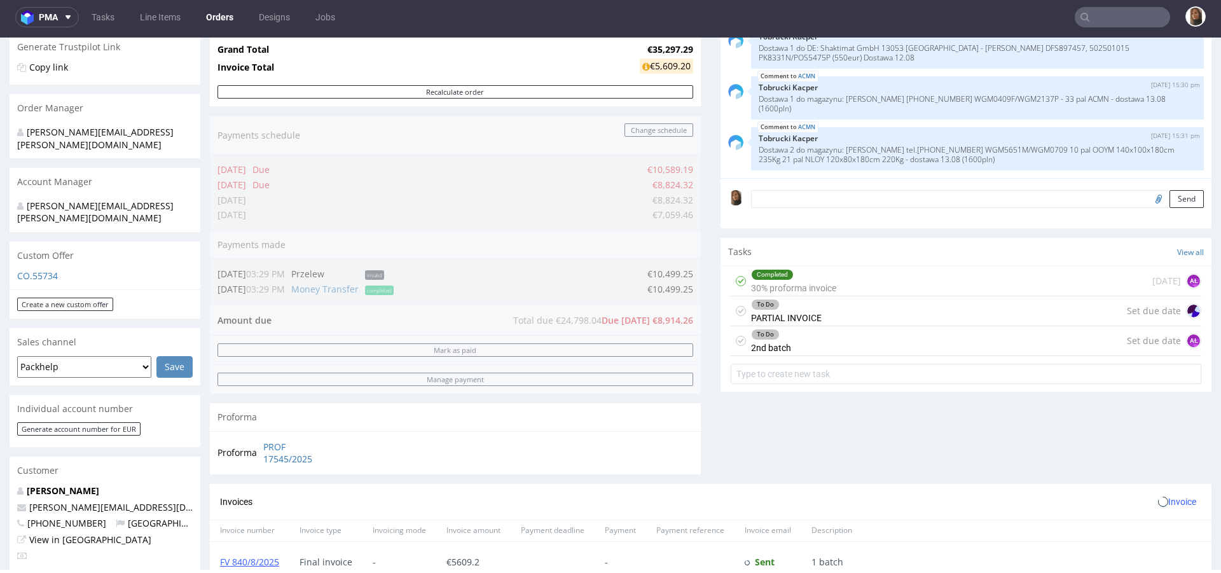
scroll to position [337, 0]
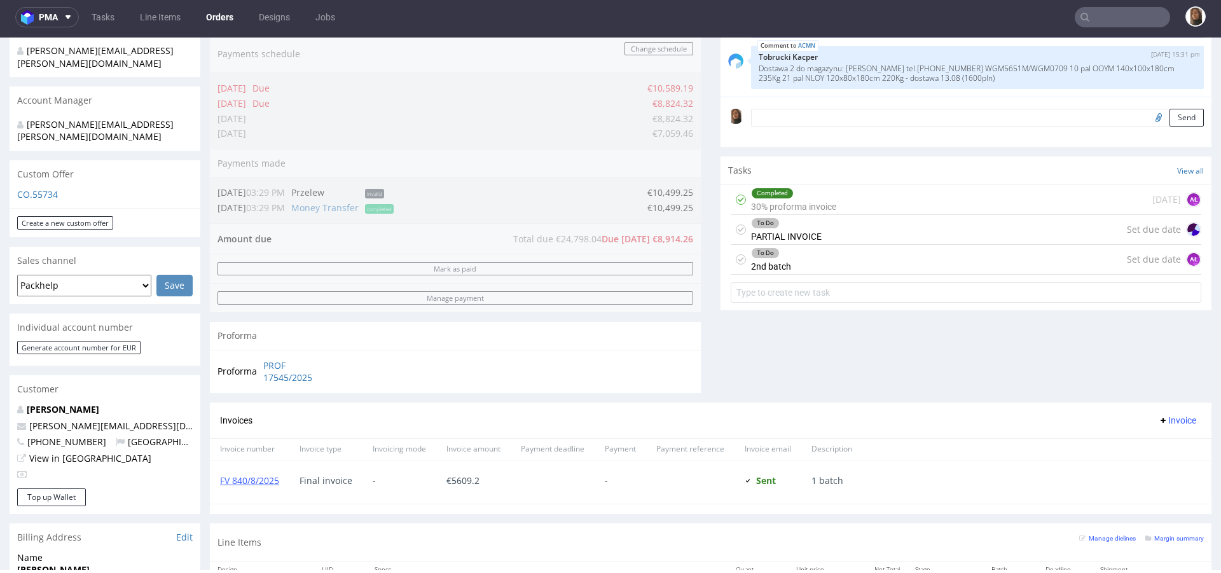
click at [808, 263] on div "To Do 2nd batch Set due date AŁ" at bounding box center [966, 260] width 471 height 30
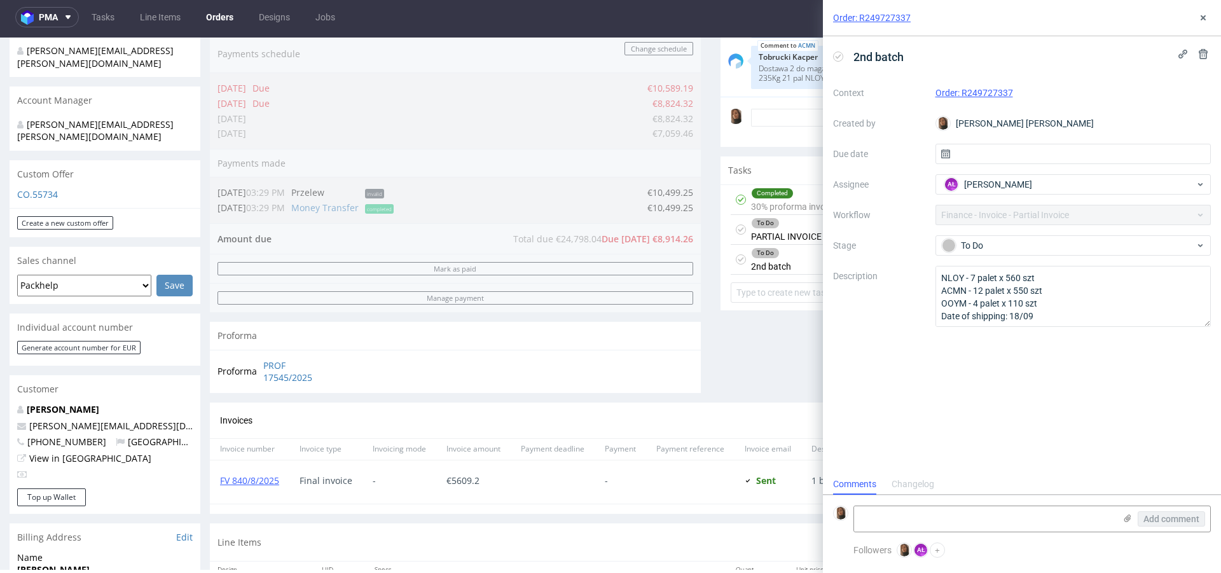
scroll to position [10, 0]
click at [1022, 305] on textarea "NLOY - 7 palet x 560 szt ACMN - 12 palet x 550 szt OOYM - 4 palet x 110 szt Dat…" at bounding box center [1073, 296] width 276 height 61
type textarea "NLOY - 7 palet x 560 szt ACMN - 12 palet x 550 szt OOYM - 4 palet x 1100 szt Da…"
click at [1206, 18] on icon at bounding box center [1203, 18] width 10 height 10
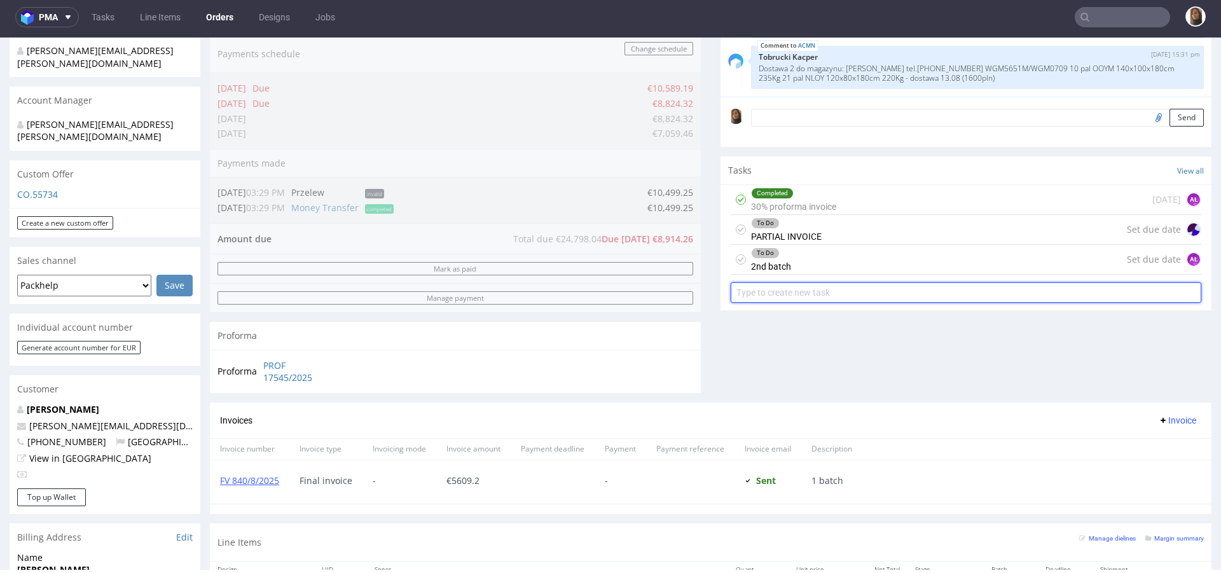
click at [784, 291] on input "text" at bounding box center [966, 292] width 471 height 20
type input "c"
type input "invoice correction"
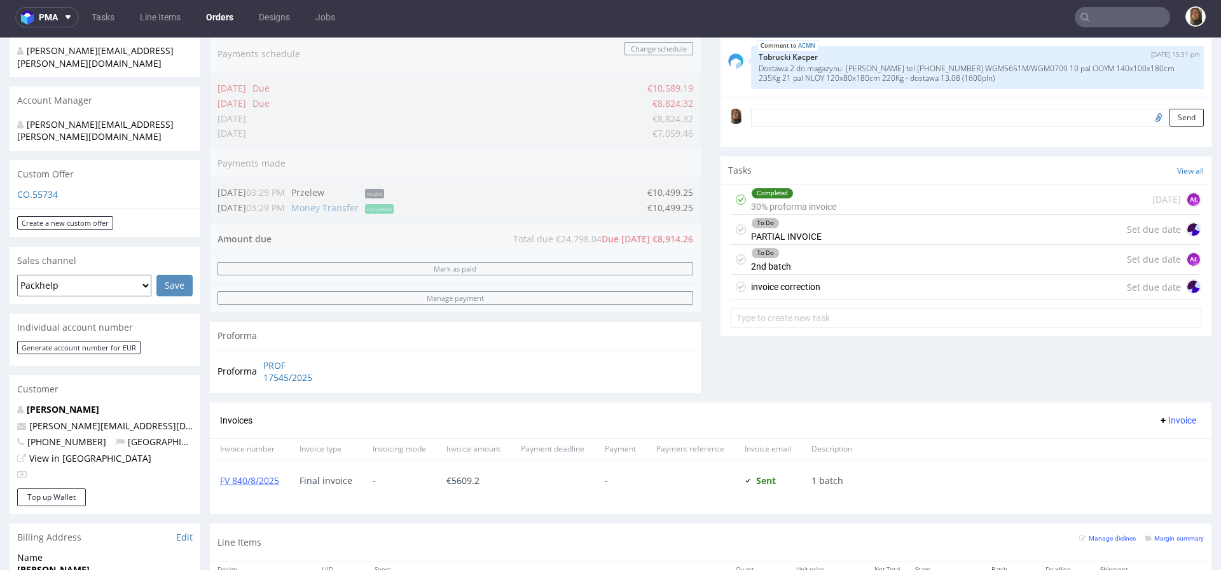
click at [839, 287] on div "invoice correction Set due date" at bounding box center [966, 287] width 471 height 25
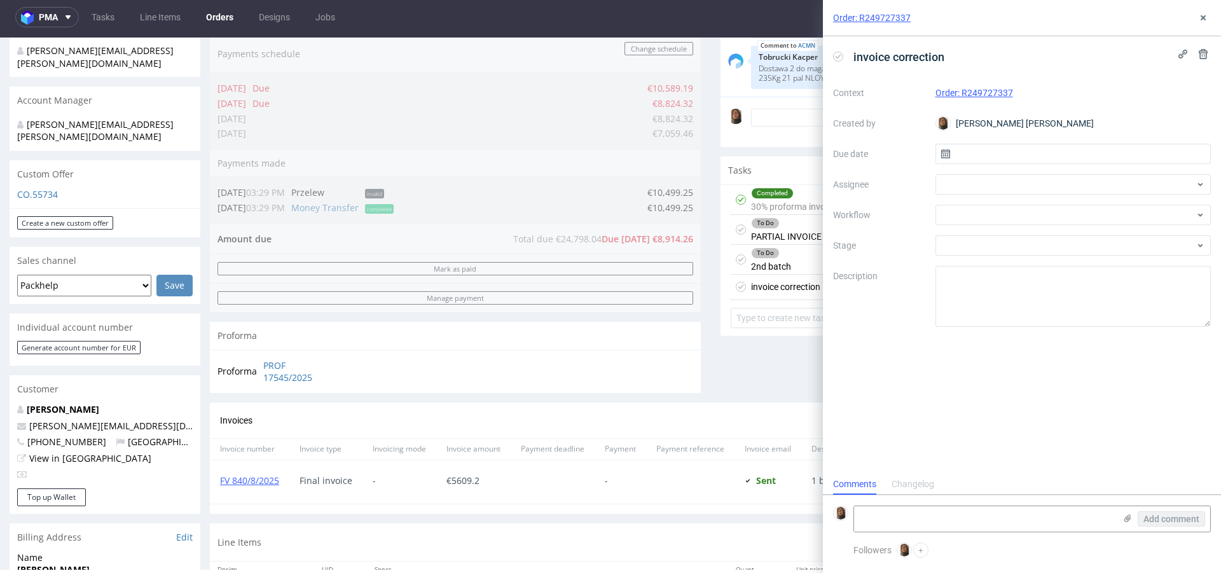
scroll to position [10, 0]
click at [957, 186] on div at bounding box center [1073, 184] width 276 height 20
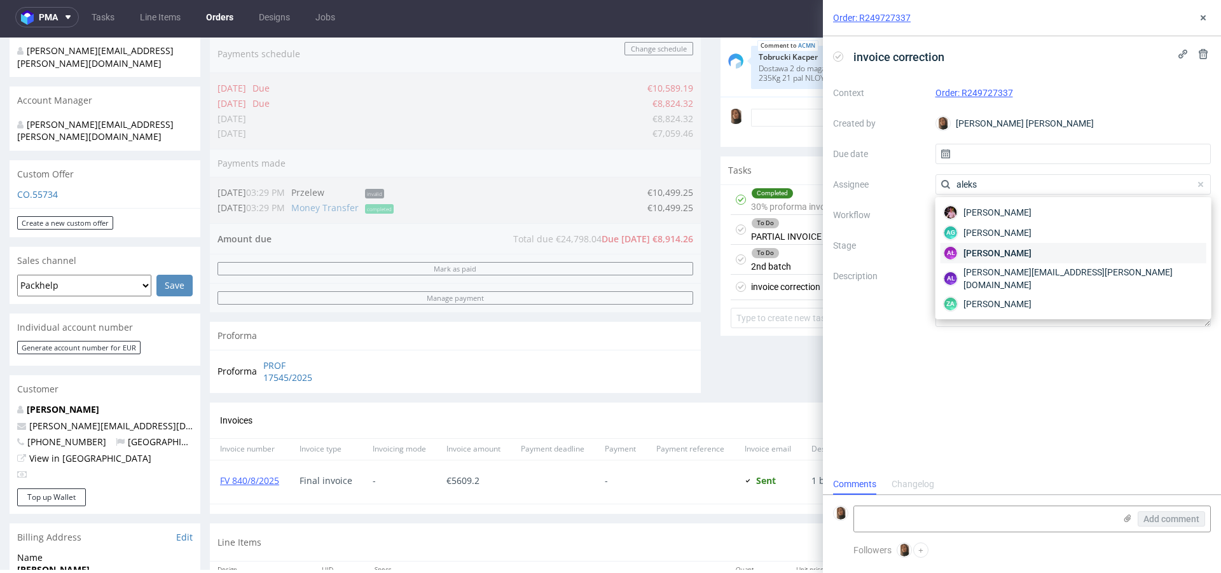
type input "aleks"
click at [1000, 247] on span "Aleksandra Łętowska" at bounding box center [997, 253] width 68 height 13
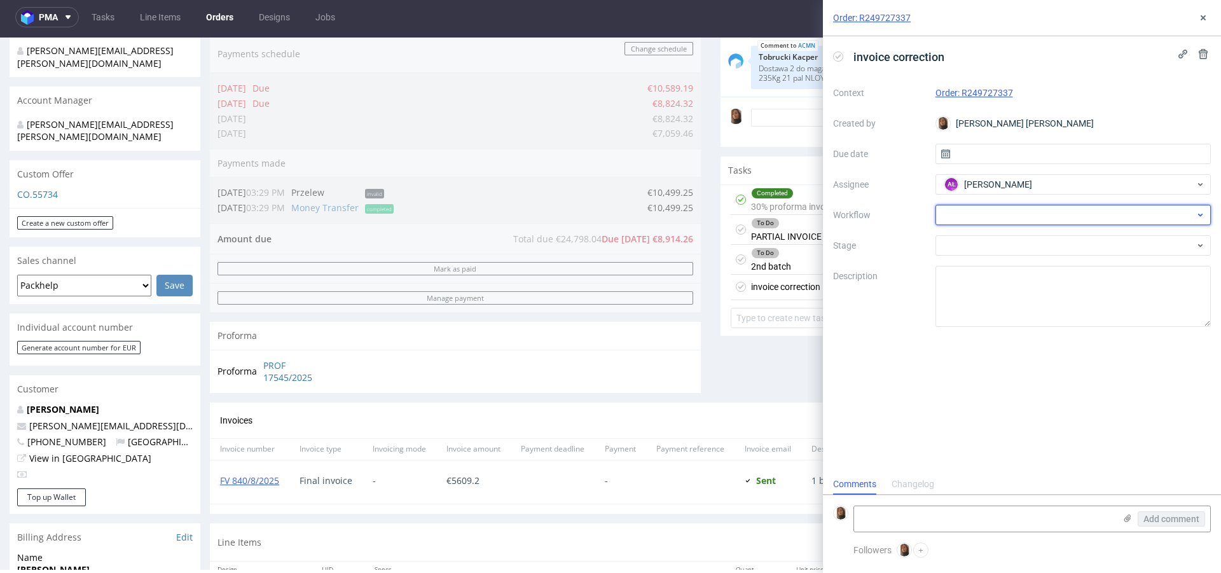
click at [972, 212] on div at bounding box center [1073, 215] width 276 height 20
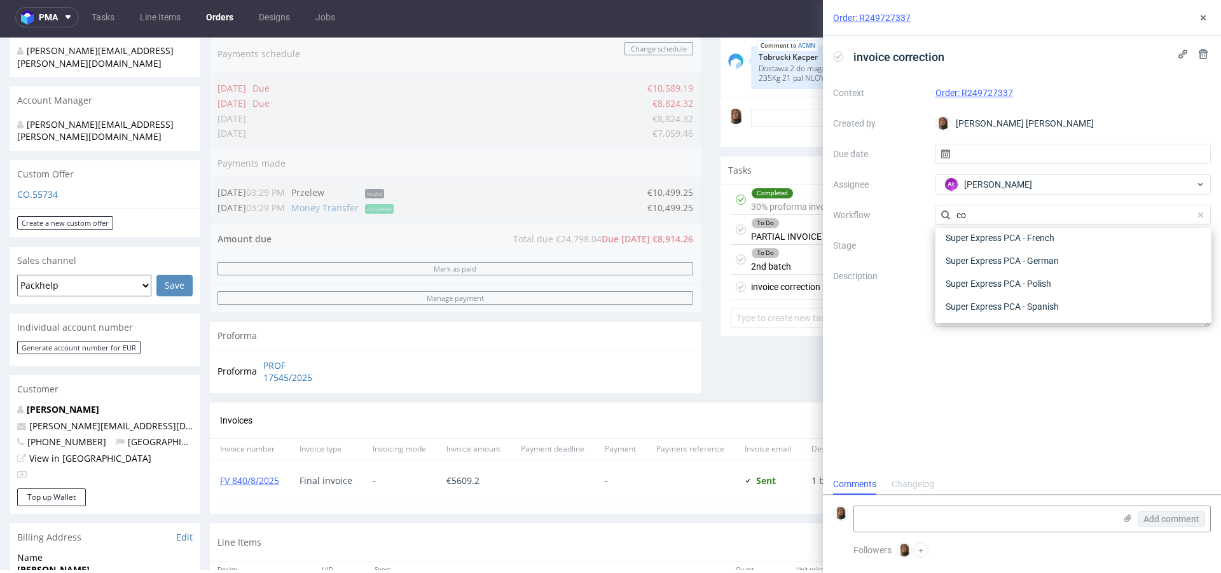
scroll to position [0, 0]
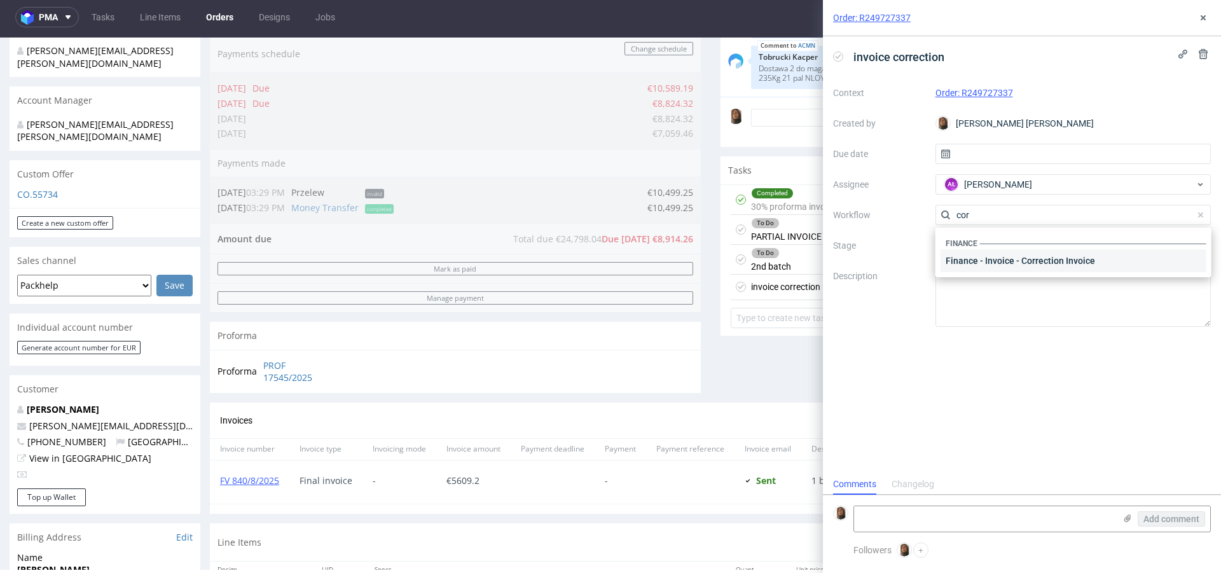
type input "cor"
click at [1002, 251] on div "Finance - Invoice - Correction Invoice" at bounding box center [1074, 260] width 266 height 23
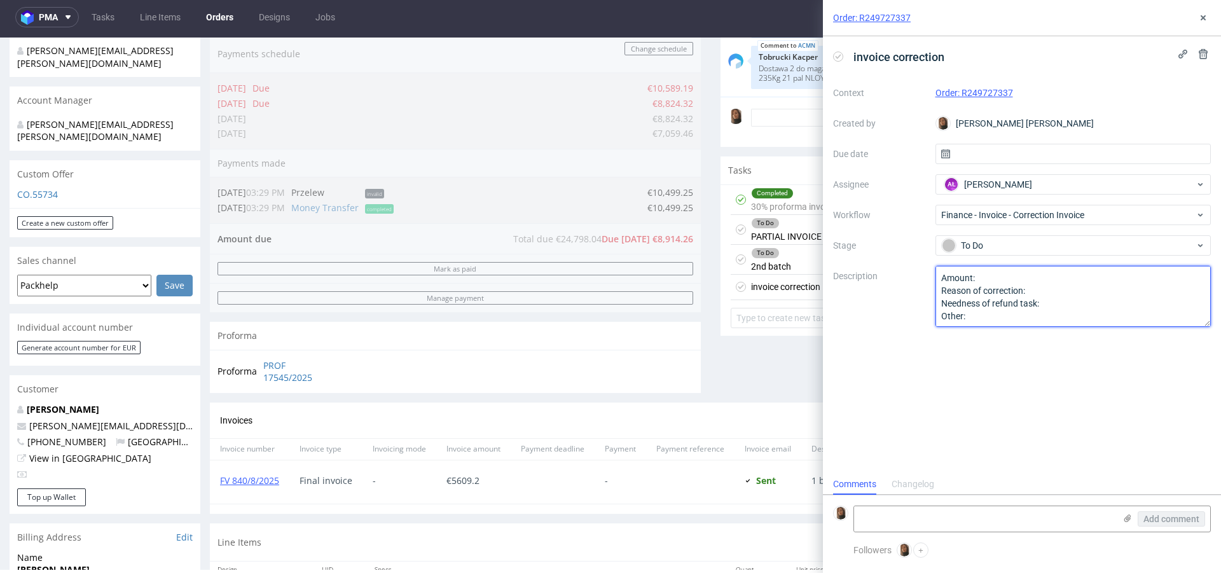
click at [998, 282] on textarea "Amount: Reason of correction: Needness of refund task: Other:" at bounding box center [1073, 296] width 276 height 61
type textarea "Amount: Reason of correction: Needness of refund task: Other:"
drag, startPoint x: 941, startPoint y: 273, endPoint x: 1010, endPoint y: 366, distance: 115.9
click at [1010, 366] on div "invoice correction Context Order: R249727337 Created by Angelina Marć Due date …" at bounding box center [1022, 255] width 398 height 438
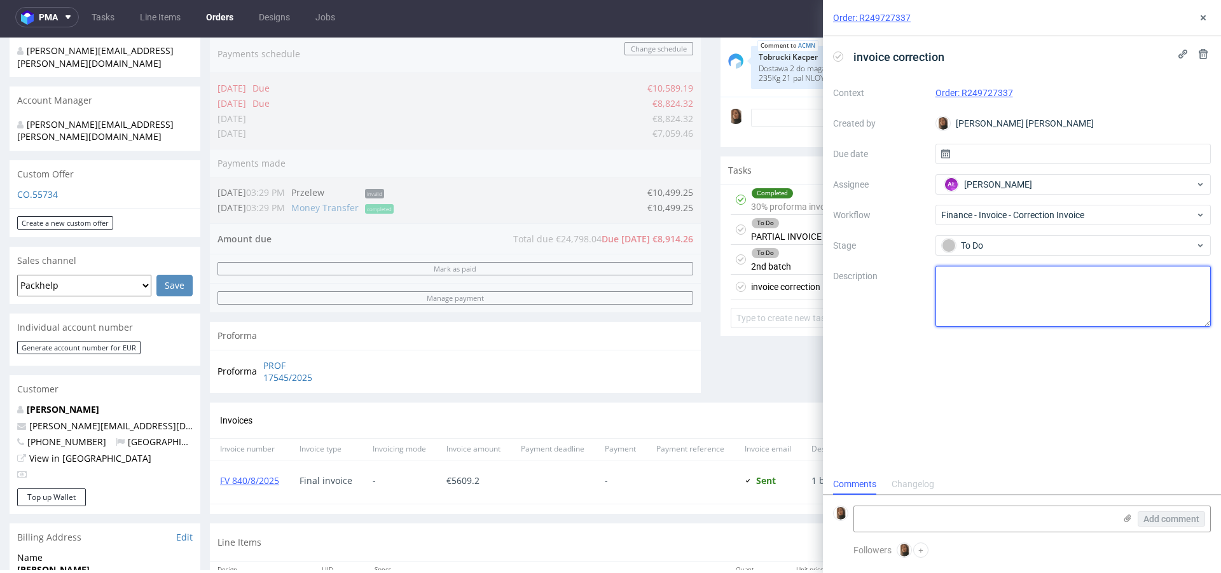
scroll to position [0, 0]
paste textarea "OOYM - 4 palet x 1100 szt"
type textarea "w 1 batchu wyszło OOYM - 4 palet x 1100 szt, a nie 110 szt"
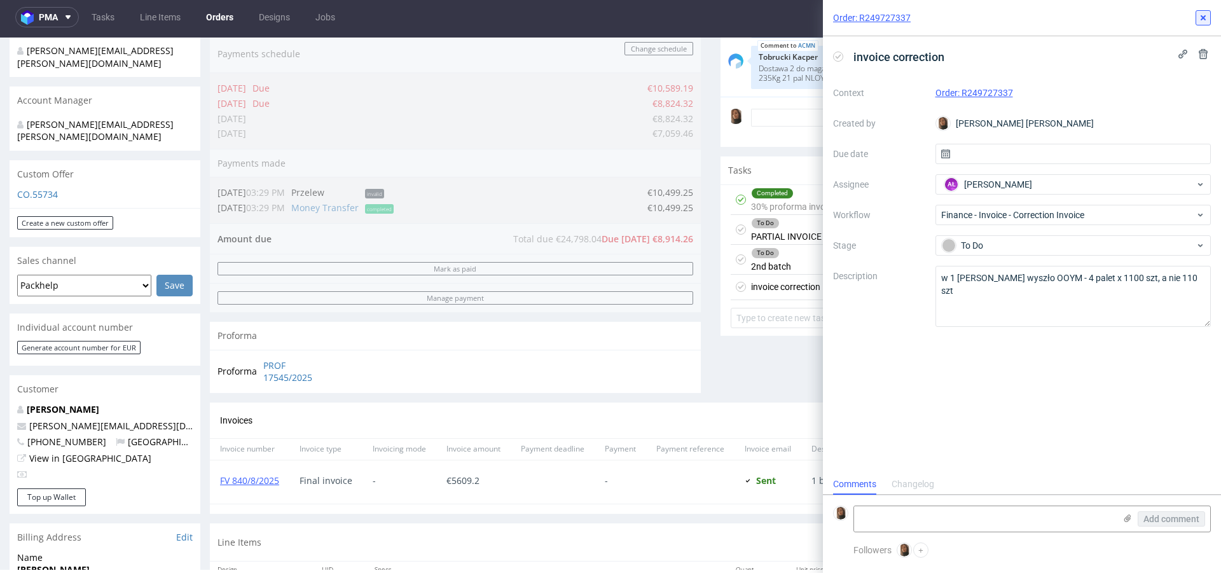
click at [1209, 19] on button at bounding box center [1203, 17] width 15 height 15
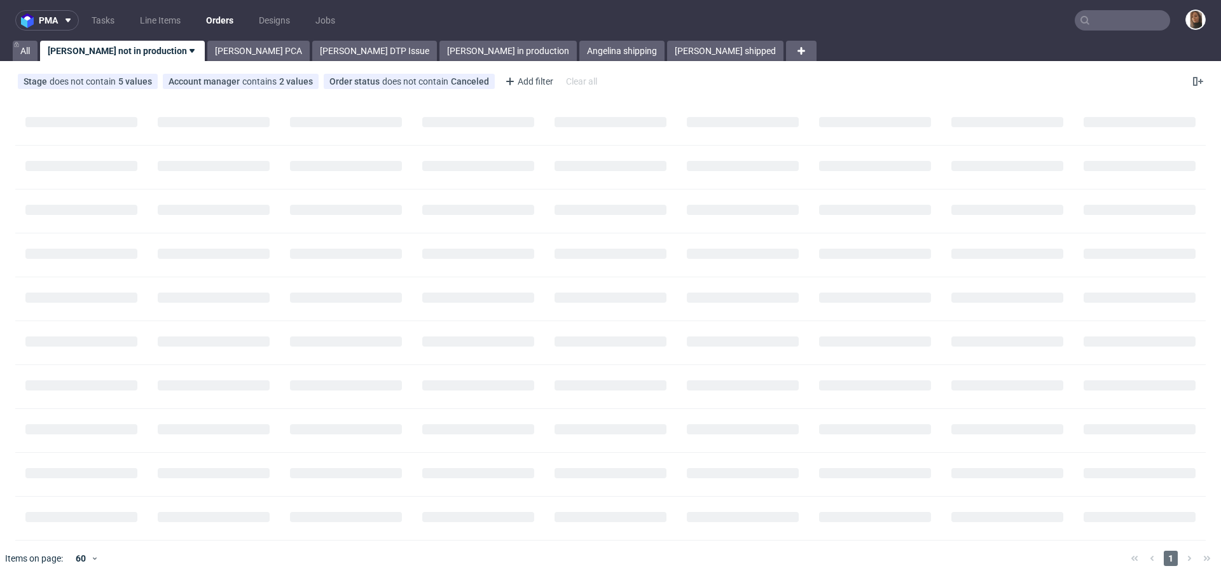
click at [1138, 18] on input "text" at bounding box center [1122, 20] width 95 height 20
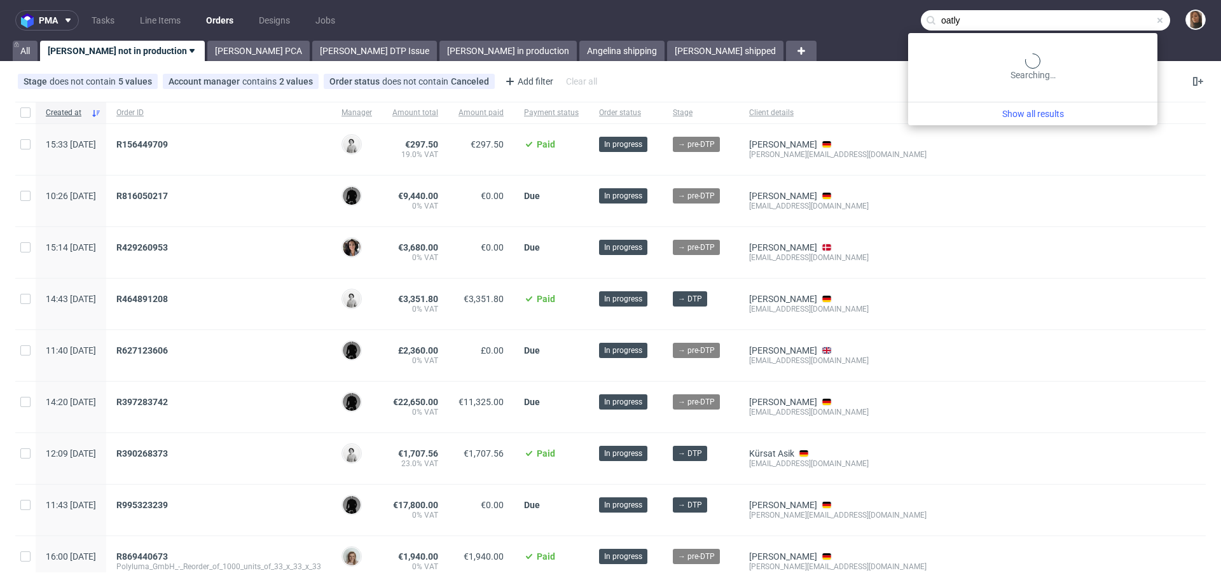
type input "oatly"
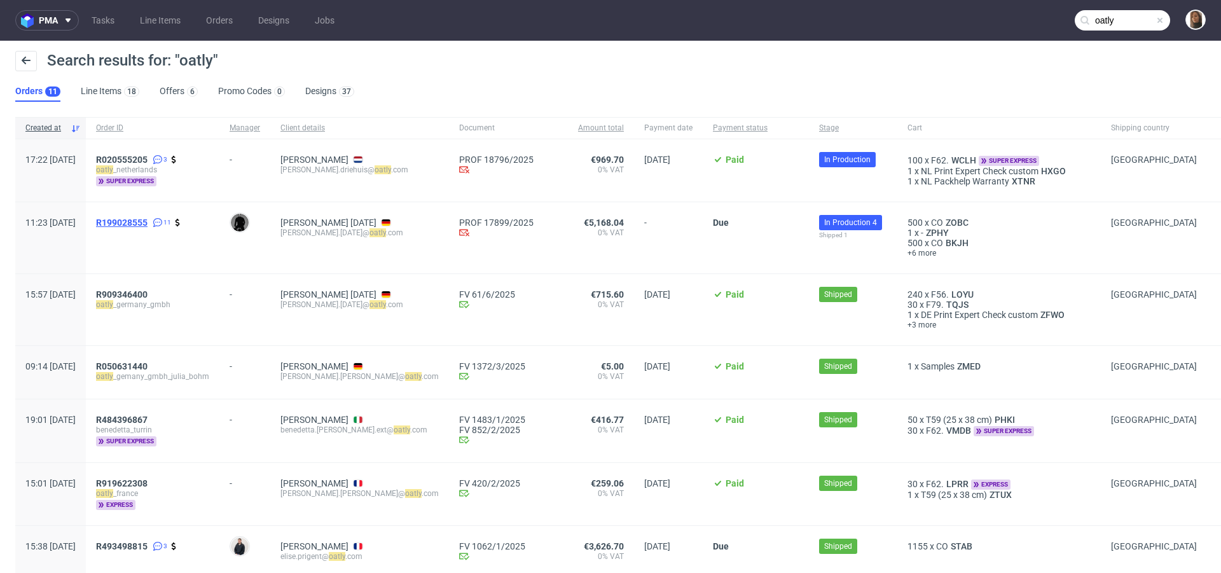
click at [145, 219] on span "R199028555" at bounding box center [122, 222] width 52 height 10
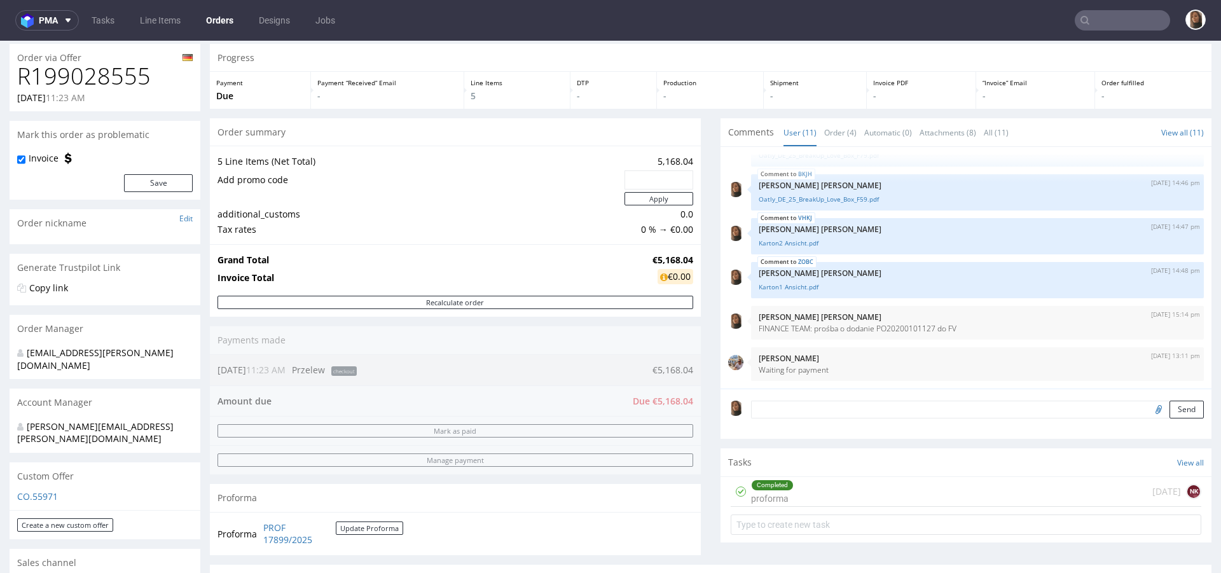
scroll to position [563, 0]
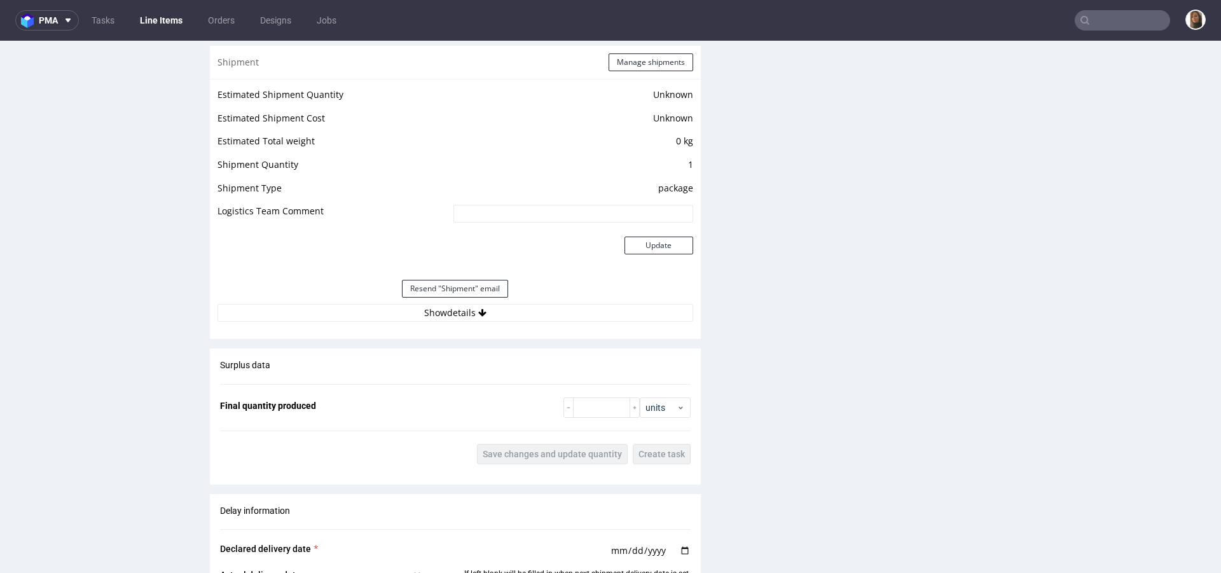
scroll to position [1443, 0]
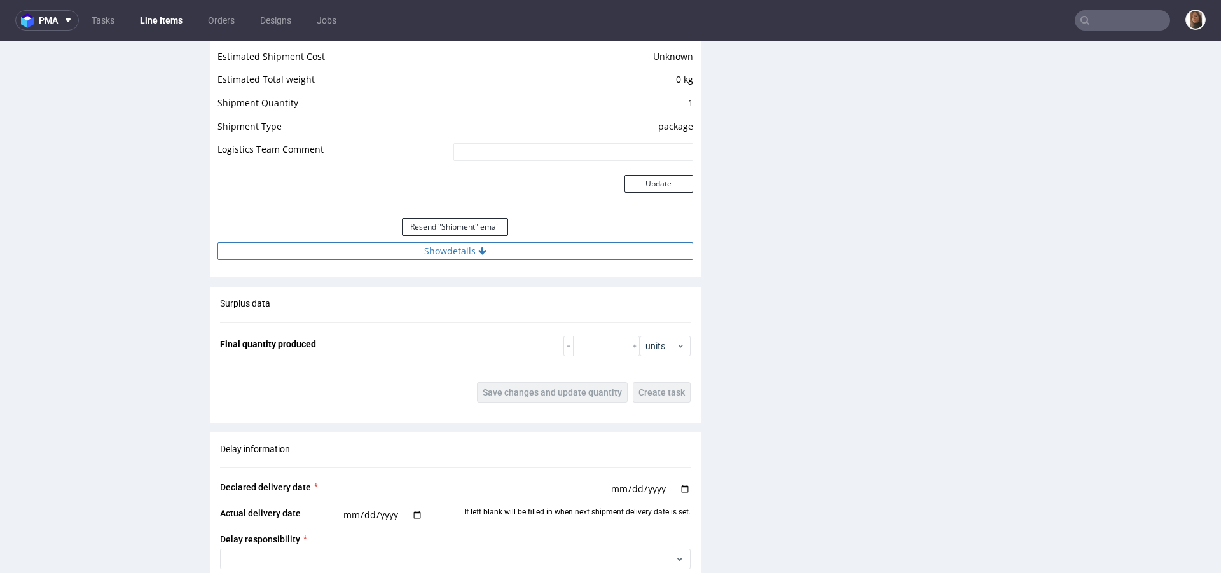
click at [430, 252] on button "Show details" at bounding box center [455, 251] width 476 height 18
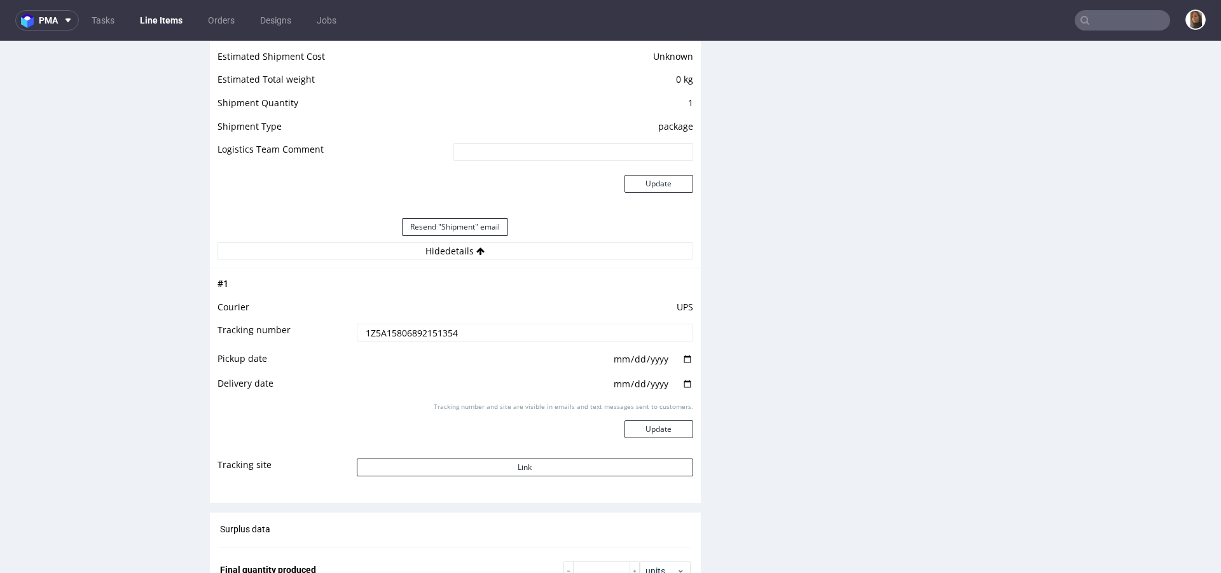
drag, startPoint x: 461, startPoint y: 334, endPoint x: 273, endPoint y: 334, distance: 188.2
click at [273, 334] on tr "Tracking number 1Z5A15806892151354" at bounding box center [455, 336] width 476 height 29
click at [546, 465] on button "Link" at bounding box center [525, 467] width 336 height 18
